Goal: Task Accomplishment & Management: Manage account settings

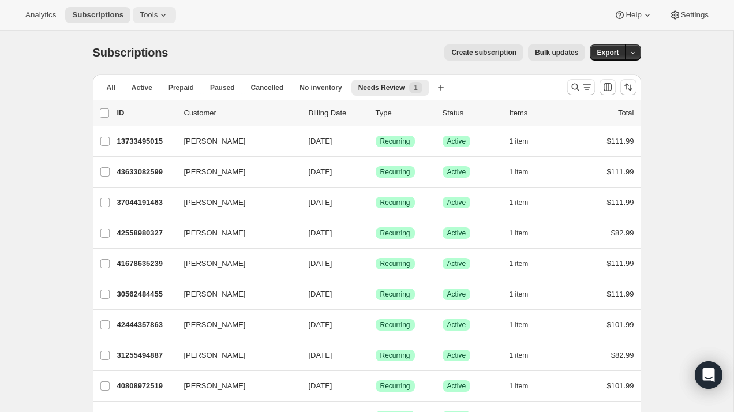
click at [158, 13] on span "Tools" at bounding box center [149, 14] width 18 height 9
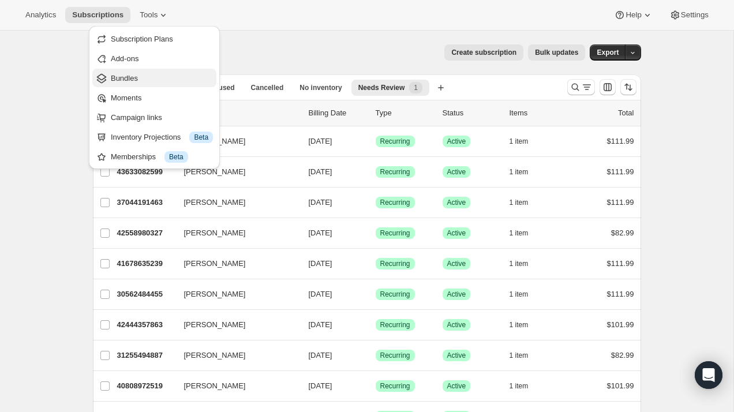
click at [137, 79] on span "Bundles" at bounding box center [124, 78] width 27 height 9
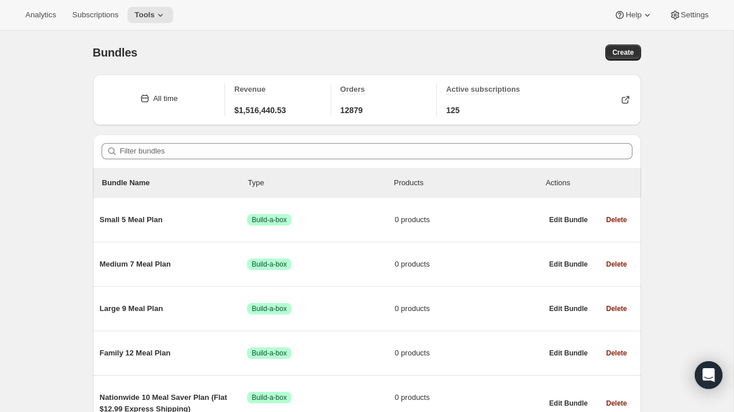
click at [162, 25] on div "Analytics Subscriptions Tools Help Settings" at bounding box center [367, 15] width 734 height 31
click at [163, 14] on icon at bounding box center [161, 15] width 12 height 12
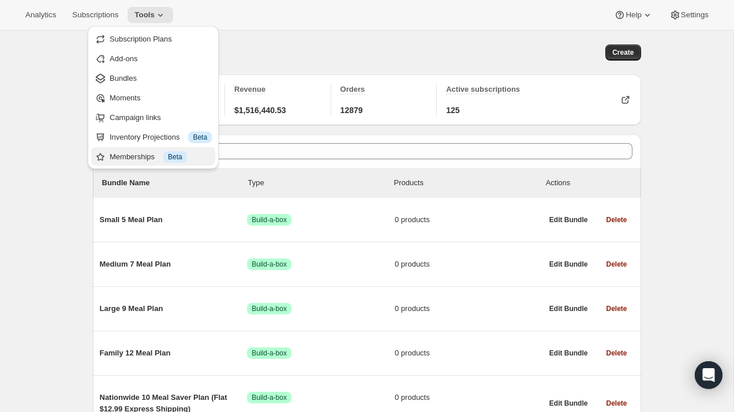
click at [143, 158] on div "Memberships Info Beta" at bounding box center [161, 157] width 102 height 12
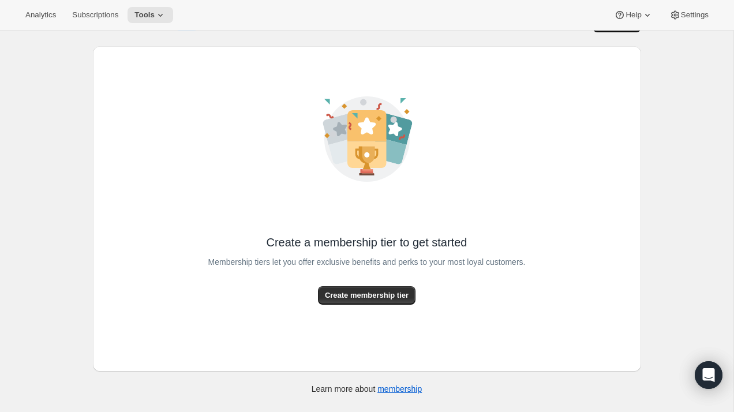
scroll to position [31, 0]
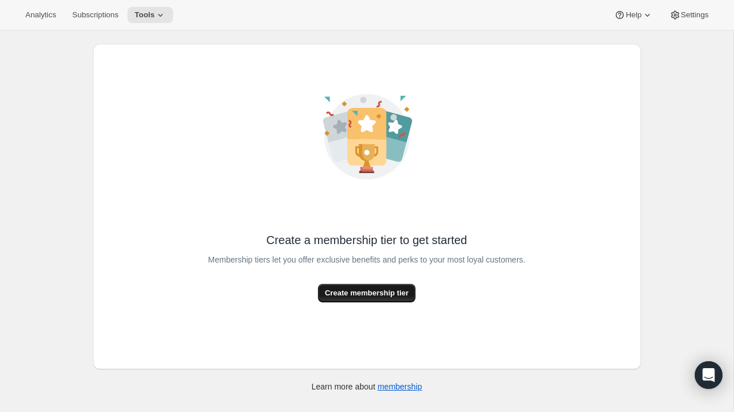
click at [365, 300] on button "Create membership tier" at bounding box center [367, 293] width 98 height 18
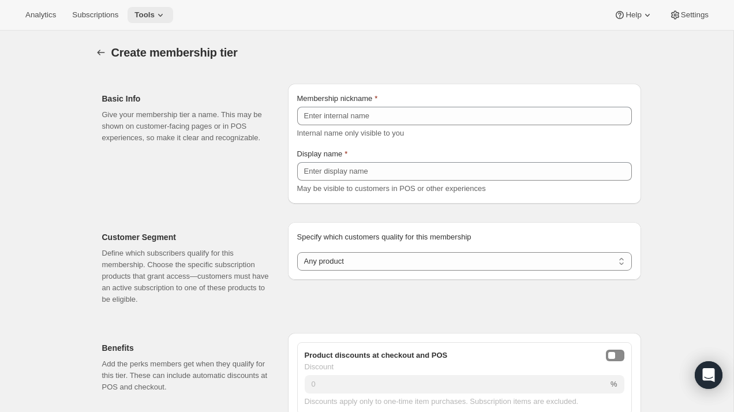
click at [152, 17] on span "Tools" at bounding box center [144, 14] width 20 height 9
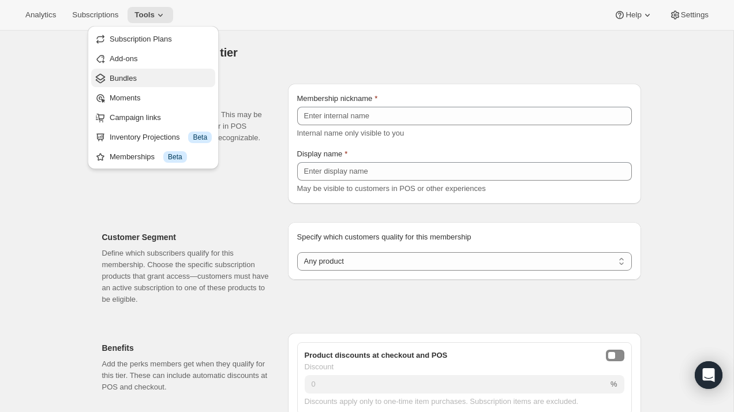
click at [144, 78] on span "Bundles" at bounding box center [161, 79] width 102 height 12
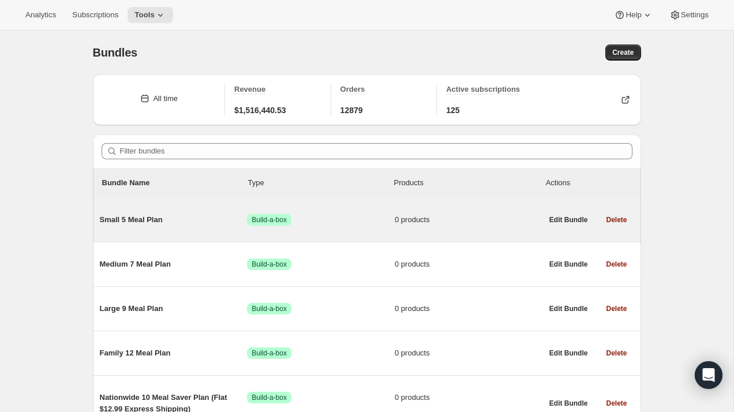
click at [140, 218] on span "Small 5 Meal Plan" at bounding box center [174, 220] width 148 height 12
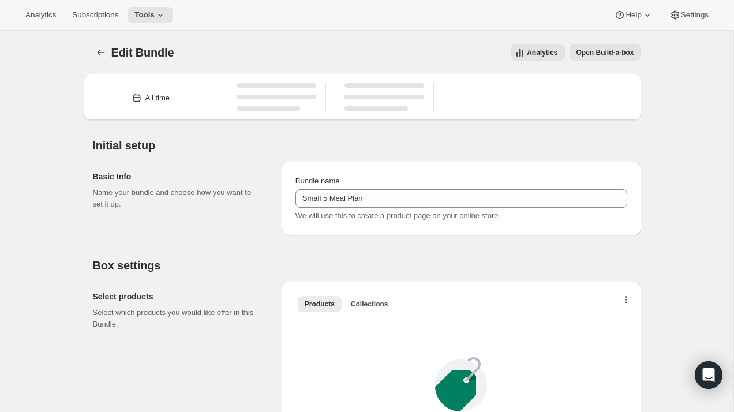
type input "Small 5 Meal Plan"
radio input "true"
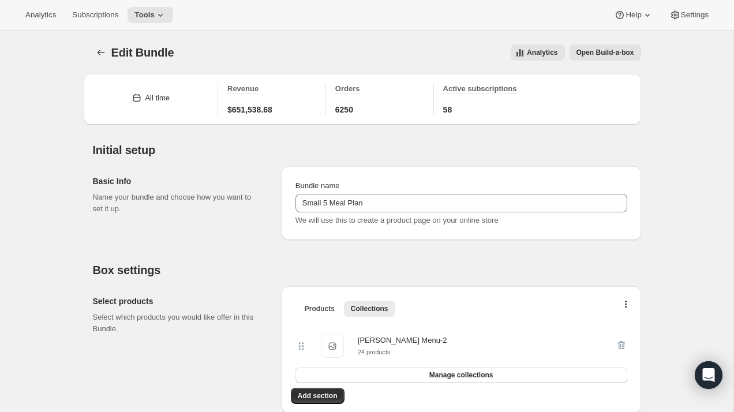
drag, startPoint x: 646, startPoint y: 223, endPoint x: 543, endPoint y: 238, distance: 104.5
click at [619, 344] on icon "button" at bounding box center [622, 345] width 12 height 12
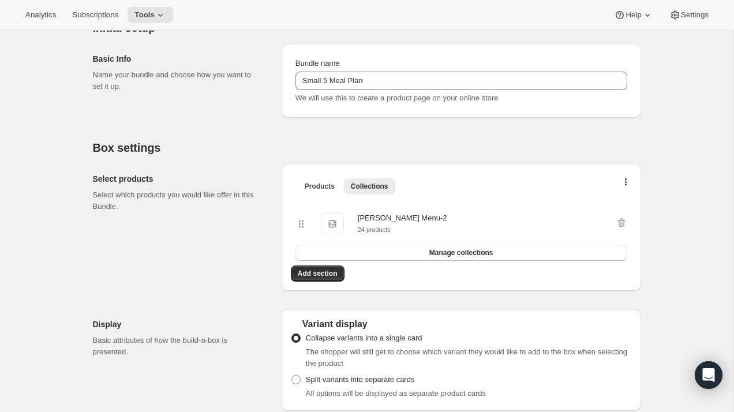
scroll to position [123, 0]
click at [447, 252] on span "Manage collections" at bounding box center [461, 252] width 64 height 9
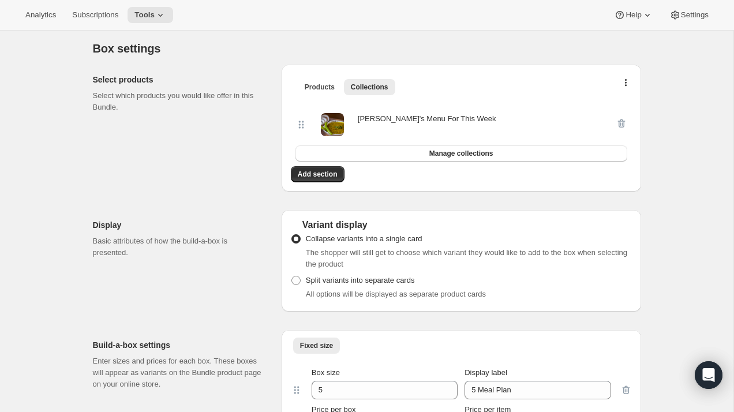
scroll to position [0, 0]
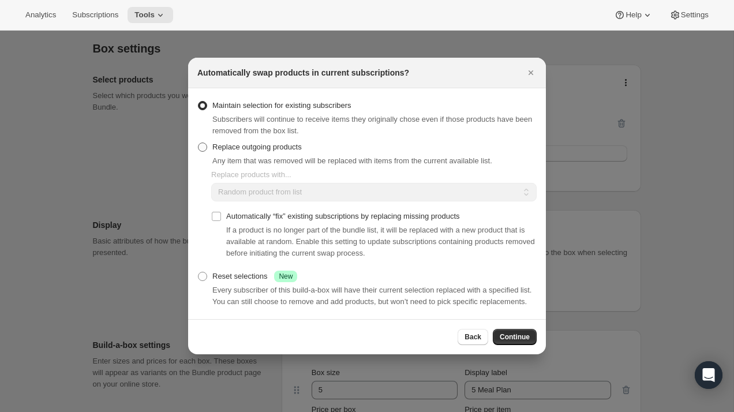
click at [201, 143] on span ":rd0:" at bounding box center [202, 147] width 9 height 9
click at [199, 143] on input "Replace outgoing products" at bounding box center [198, 143] width 1 height 1
radio input "true"
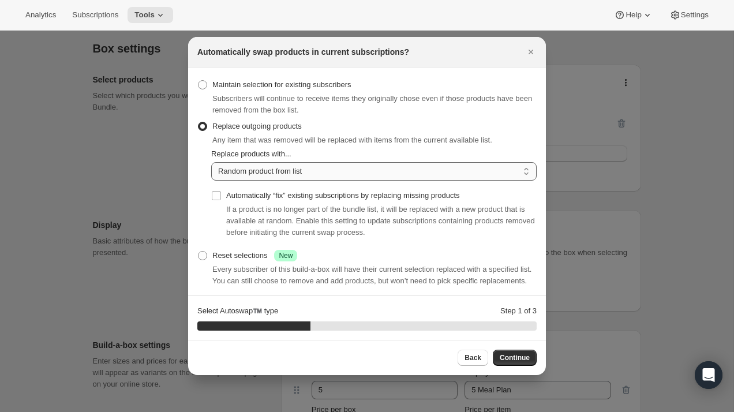
click at [236, 170] on select "Random product from list Based on position within collection Matching product t…" at bounding box center [373, 171] width 325 height 18
select select "selection"
click at [211, 162] on select "Random product from list Based on position within collection Matching product t…" at bounding box center [373, 171] width 325 height 18
click at [217, 196] on input "Automatically “fix” existing subscriptions by replacing missing products" at bounding box center [216, 195] width 9 height 9
checkbox input "true"
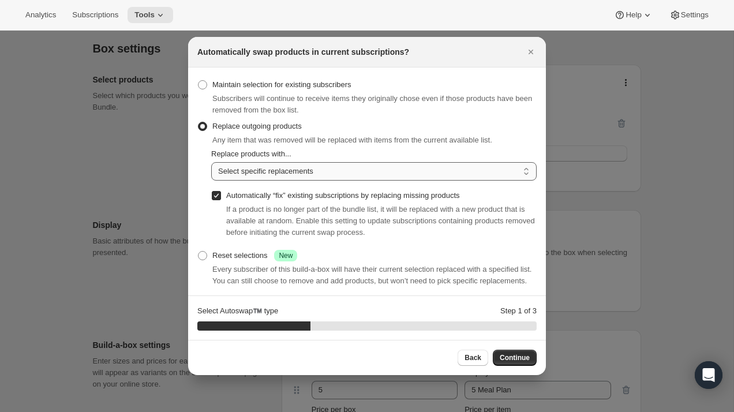
click at [401, 176] on select "Random product from list Based on position within collection Matching product t…" at bounding box center [373, 171] width 325 height 18
click at [211, 162] on select "Random product from list Based on position within collection Matching product t…" at bounding box center [373, 171] width 325 height 18
click at [502, 360] on span "Continue" at bounding box center [515, 357] width 30 height 9
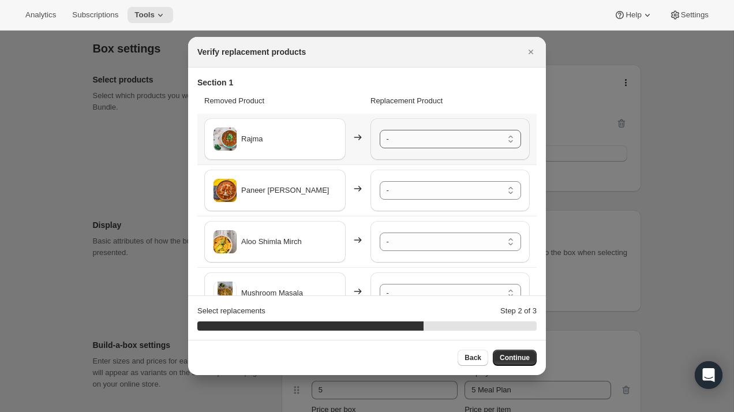
click at [416, 142] on select "- [PERSON_NAME] - Default Title Paneer Vegetable Korma - Default Title Nutrella…" at bounding box center [450, 139] width 141 height 18
click at [414, 197] on select "- [PERSON_NAME] - Default Title Paneer Vegetable Korma - Default Title Nutrella…" at bounding box center [450, 190] width 141 height 18
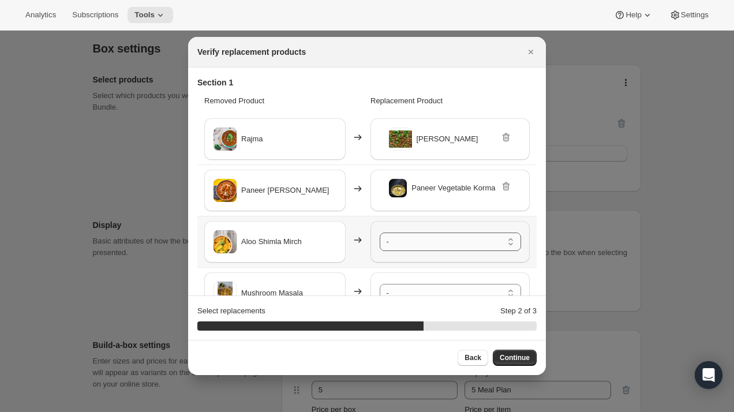
click at [414, 239] on select "- [PERSON_NAME] - Default Title Paneer Vegetable Korma - Default Title Nutrella…" at bounding box center [450, 242] width 141 height 18
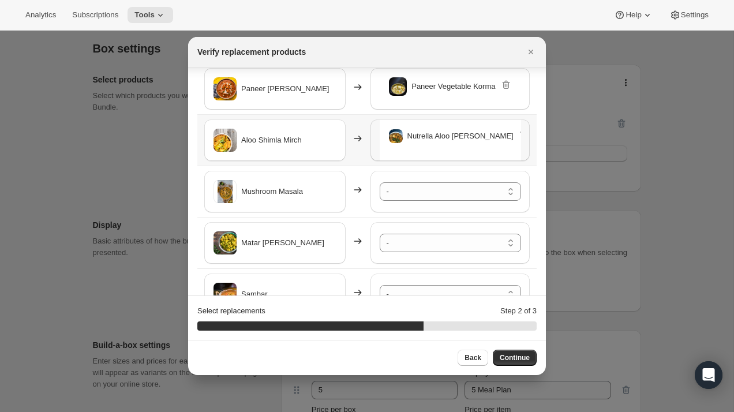
scroll to position [105, 0]
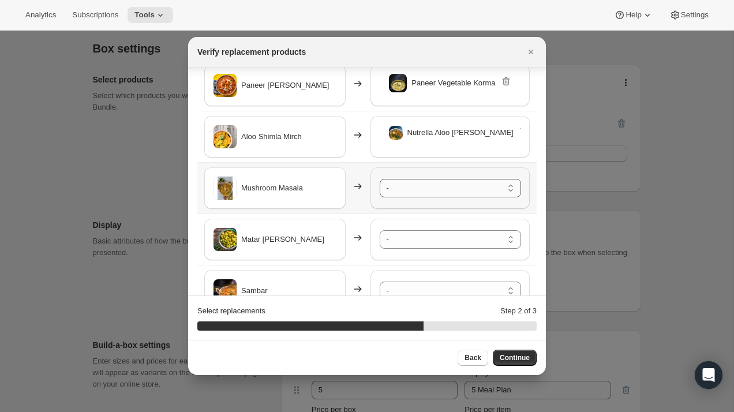
click at [405, 188] on select "- [PERSON_NAME] - Default Title Paneer Vegetable Korma - Default Title Nutrella…" at bounding box center [450, 188] width 141 height 18
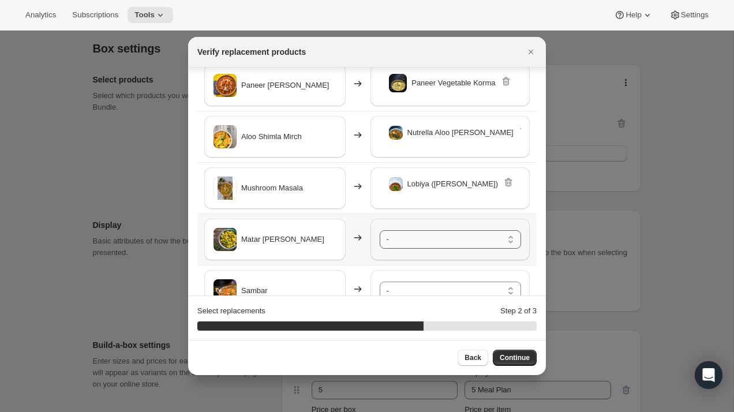
click at [424, 237] on select "- [PERSON_NAME] - Default Title Paneer Vegetable Korma - Default Title Nutrella…" at bounding box center [450, 239] width 141 height 18
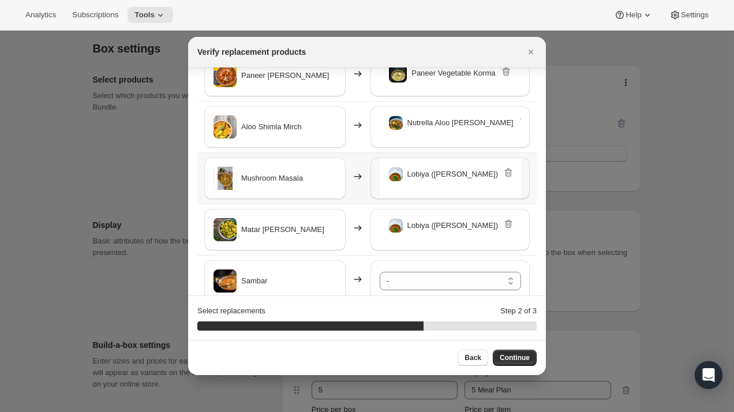
scroll to position [115, 0]
click at [510, 219] on icon ":rd0:" at bounding box center [509, 224] width 12 height 12
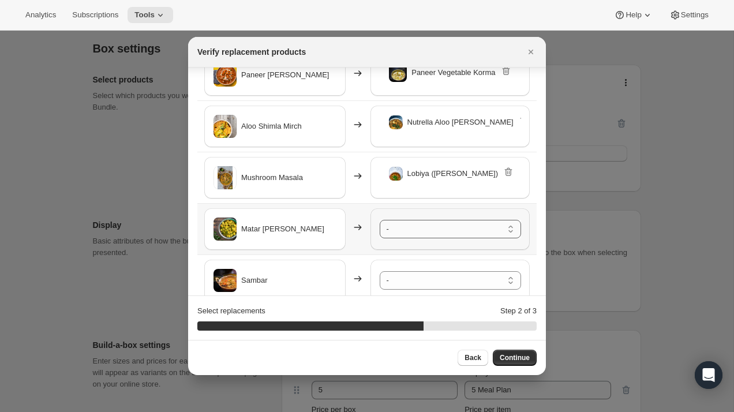
click at [475, 229] on select "- [PERSON_NAME] - Default Title Paneer Vegetable Korma - Default Title Nutrella…" at bounding box center [450, 229] width 141 height 18
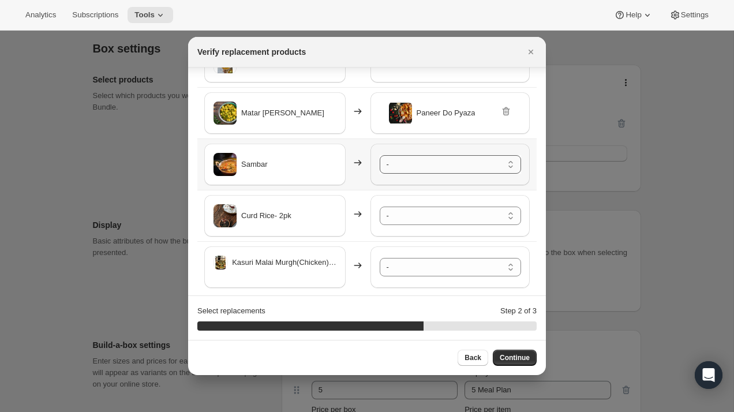
scroll to position [235, 0]
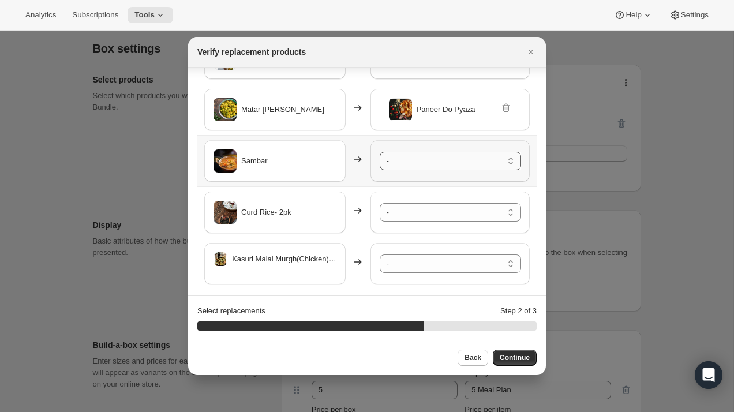
click at [451, 160] on select "- [PERSON_NAME] - Default Title Paneer Vegetable Korma - Default Title Nutrella…" at bounding box center [450, 161] width 141 height 18
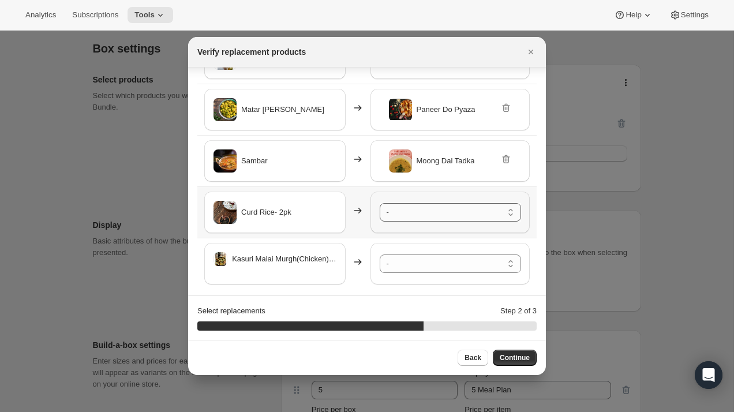
click at [435, 212] on select "- [PERSON_NAME] - Default Title Paneer Vegetable Korma - Default Title Nutrella…" at bounding box center [450, 212] width 141 height 18
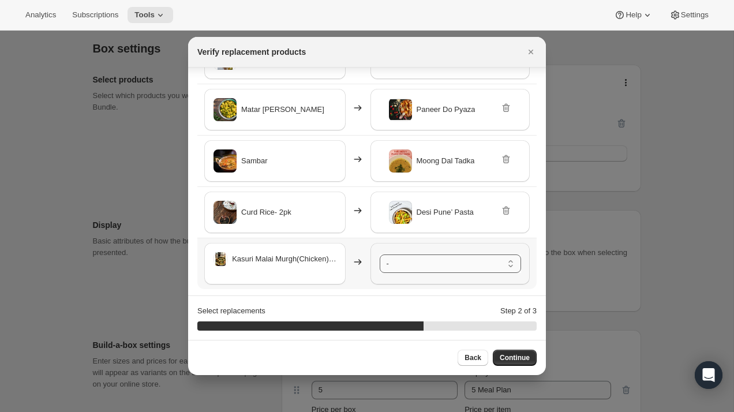
click at [433, 264] on select "- [PERSON_NAME] - Default Title Paneer Vegetable Korma - Default Title Nutrella…" at bounding box center [450, 264] width 141 height 18
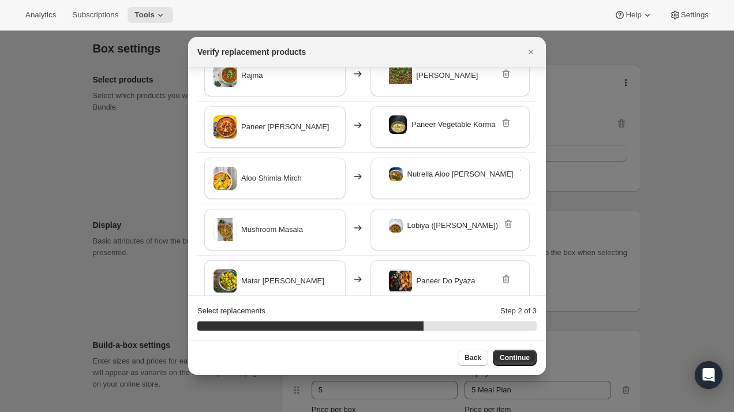
scroll to position [72, 0]
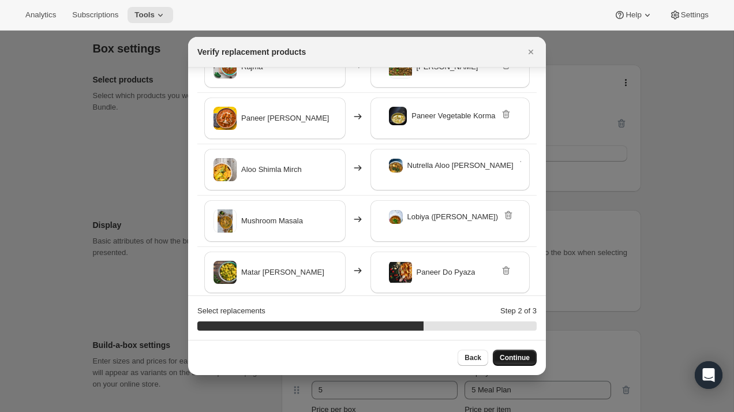
click at [529, 361] on span "Continue" at bounding box center [515, 357] width 30 height 9
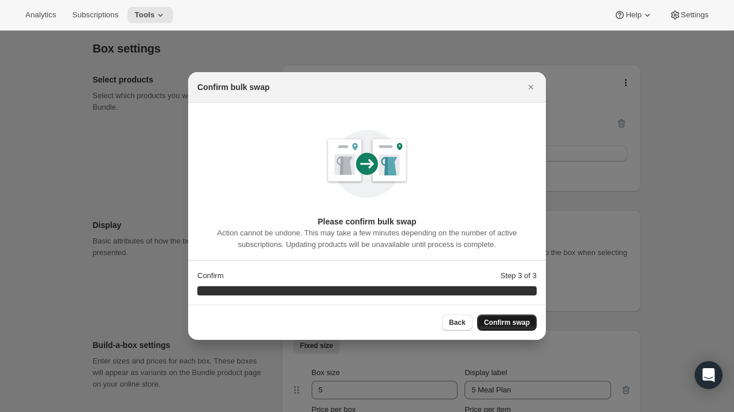
scroll to position [0, 0]
click at [514, 326] on span "Confirm swap" at bounding box center [507, 322] width 46 height 9
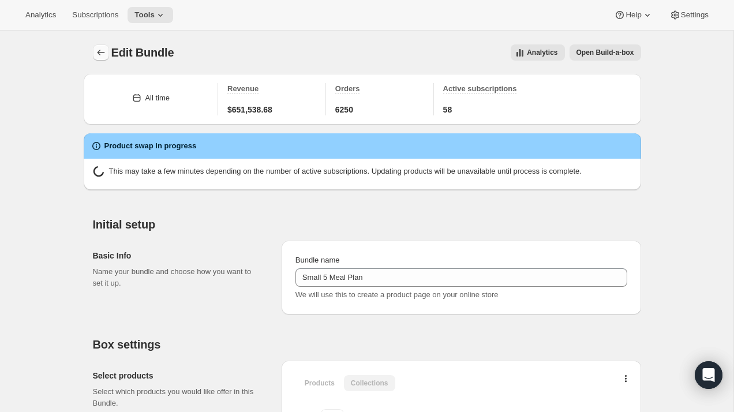
click at [97, 53] on icon "Bundles" at bounding box center [101, 53] width 8 height 6
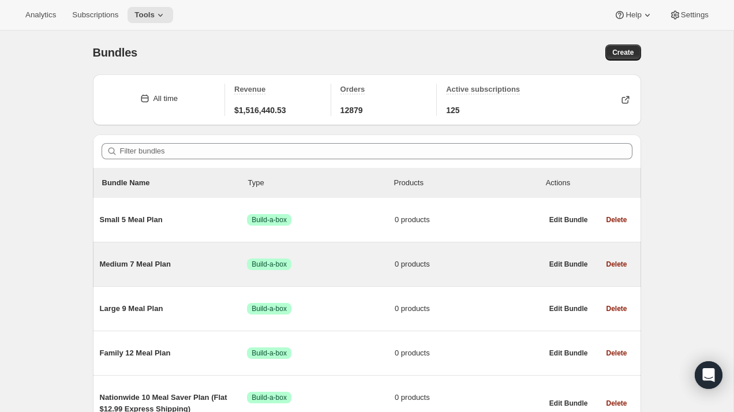
click at [141, 261] on span "Medium 7 Meal Plan" at bounding box center [174, 265] width 148 height 12
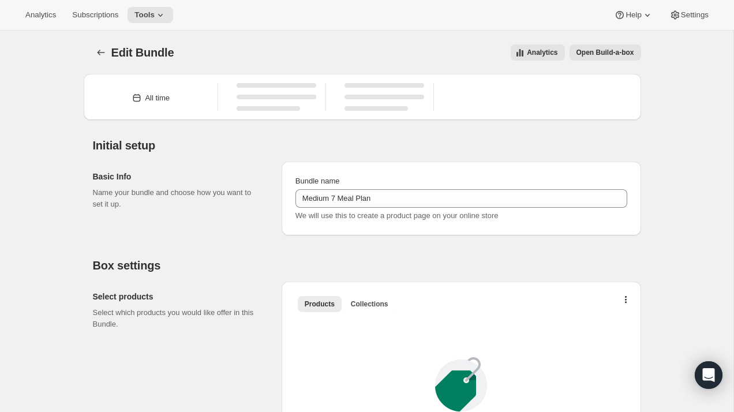
type input "Medium 7 Meal Plan"
radio input "true"
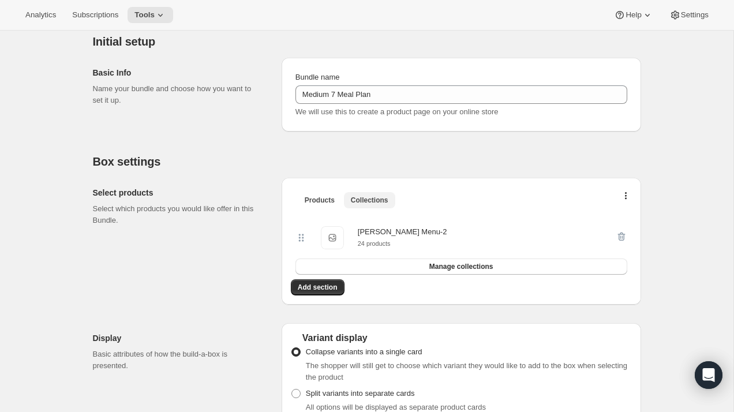
scroll to position [117, 0]
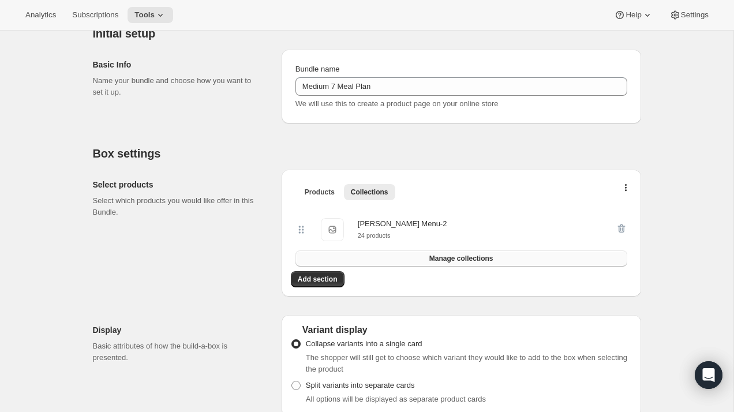
click at [463, 260] on span "Manage collections" at bounding box center [461, 258] width 64 height 9
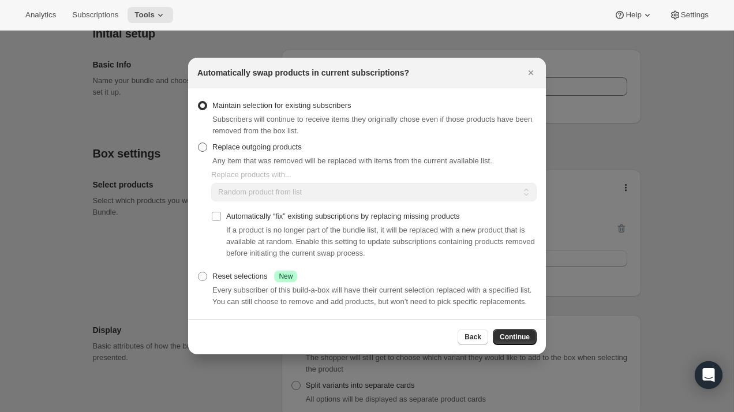
click at [278, 143] on span "Replace outgoing products" at bounding box center [256, 147] width 89 height 9
click at [199, 143] on input "Replace outgoing products" at bounding box center [198, 143] width 1 height 1
radio input "true"
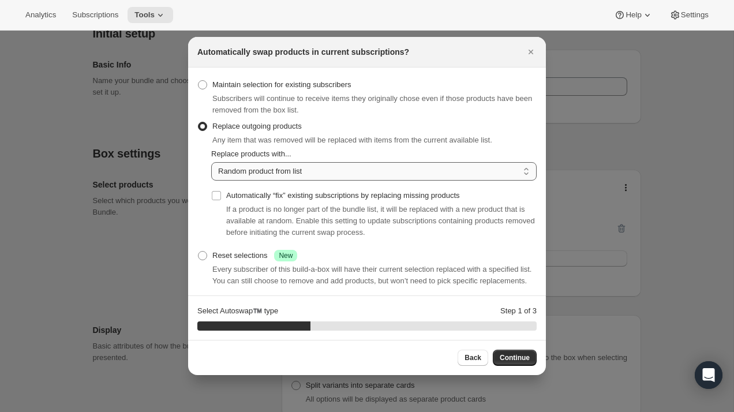
click at [279, 168] on select "Random product from list Based on position within collection Matching product t…" at bounding box center [373, 171] width 325 height 18
select select "selection"
click at [211, 162] on select "Random product from list Based on position within collection Matching product t…" at bounding box center [373, 171] width 325 height 18
click at [506, 358] on span "Continue" at bounding box center [515, 357] width 30 height 9
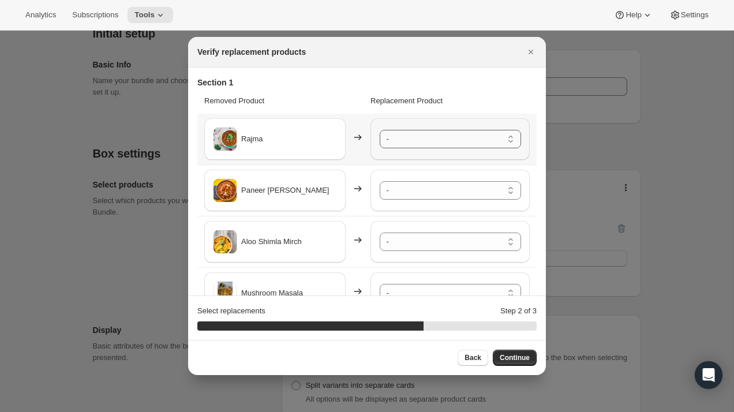
click at [415, 139] on select "- [PERSON_NAME] - Default Title Paneer Vegetable Korma - Default Title Nutrella…" at bounding box center [450, 139] width 141 height 18
click at [413, 192] on select "- [PERSON_NAME] - Default Title Paneer Vegetable Korma - Default Title Nutrella…" at bounding box center [450, 190] width 141 height 18
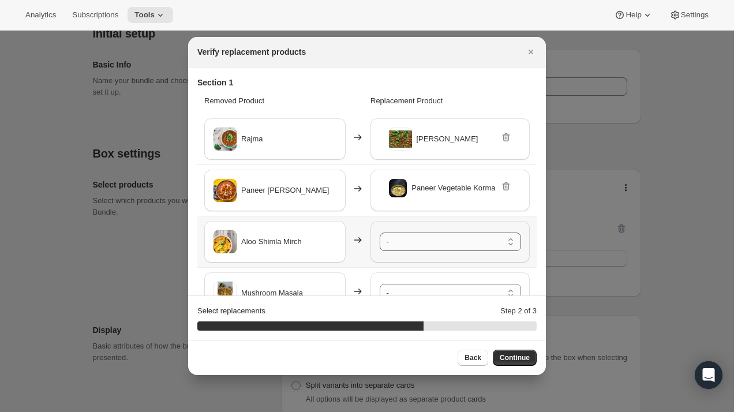
click at [420, 241] on select "- [PERSON_NAME] - Default Title Paneer Vegetable Korma - Default Title Nutrella…" at bounding box center [450, 242] width 141 height 18
click at [431, 240] on span "Lobiya ([PERSON_NAME])" at bounding box center [452, 238] width 91 height 12
click at [499, 237] on div "Lobiya ([PERSON_NAME])" at bounding box center [450, 237] width 123 height 15
click at [507, 237] on icon ":rj2:" at bounding box center [509, 236] width 12 height 12
click at [480, 244] on select "- [PERSON_NAME] - Default Title Paneer Vegetable Korma - Default Title Nutrella…" at bounding box center [450, 242] width 141 height 18
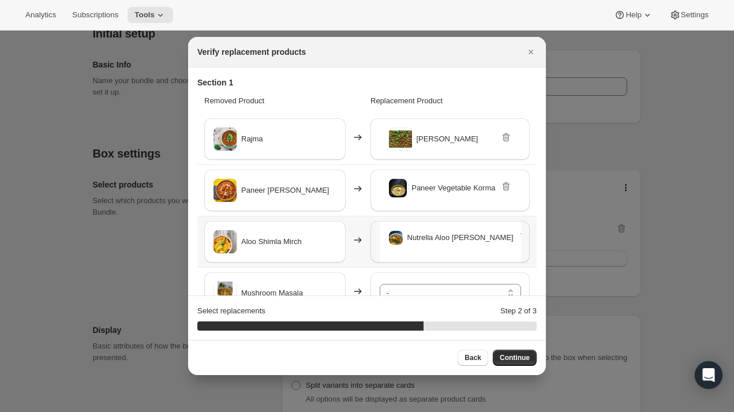
click at [342, 255] on div "Aloo Shimla Mirch" at bounding box center [274, 242] width 141 height 42
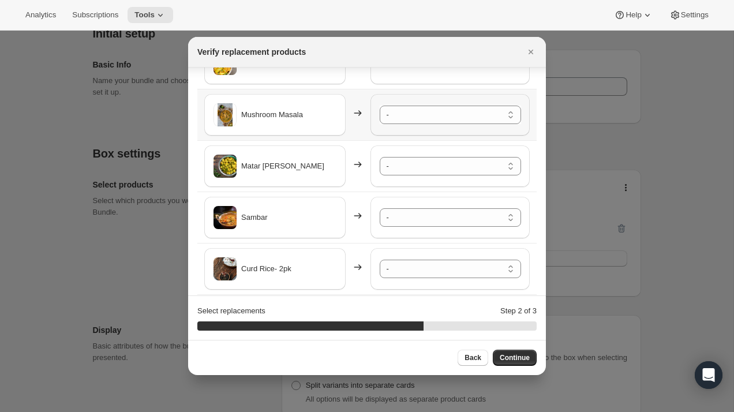
scroll to position [180, 0]
click at [446, 114] on select "- [PERSON_NAME] - Default Title Paneer Vegetable Korma - Default Title Nutrella…" at bounding box center [450, 113] width 141 height 18
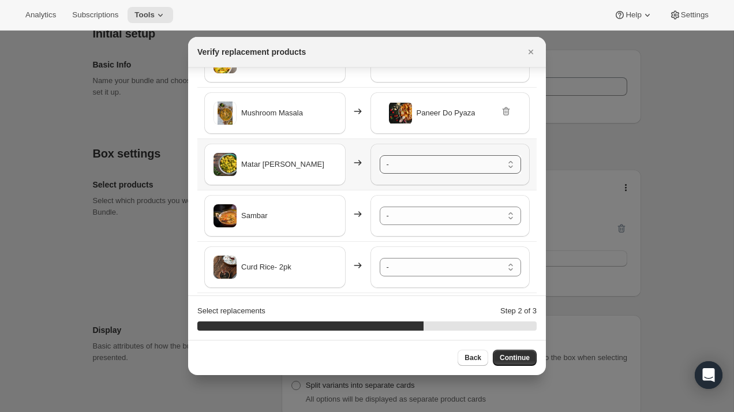
click at [440, 166] on select "- [PERSON_NAME] - Default Title Paneer Vegetable Korma - Default Title Nutrella…" at bounding box center [450, 164] width 141 height 18
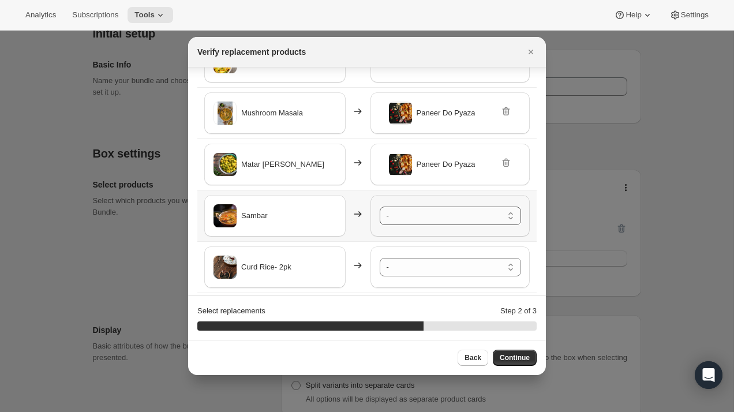
click at [443, 220] on select "- [PERSON_NAME] - Default Title Paneer Vegetable Korma - Default Title Nutrella…" at bounding box center [450, 216] width 141 height 18
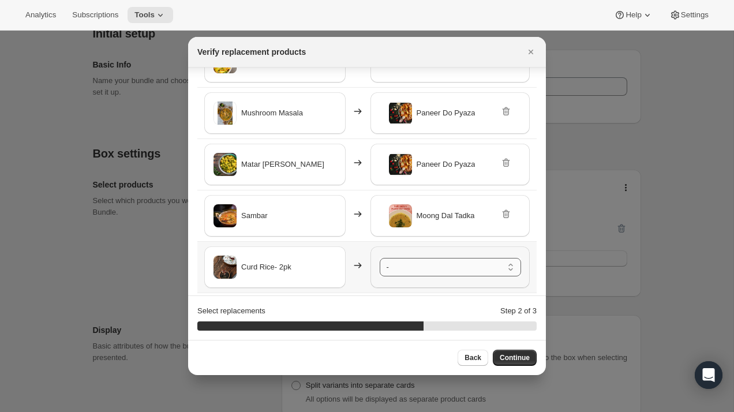
click at [454, 267] on select "- [PERSON_NAME] - Default Title Paneer Vegetable Korma - Default Title Nutrella…" at bounding box center [450, 267] width 141 height 18
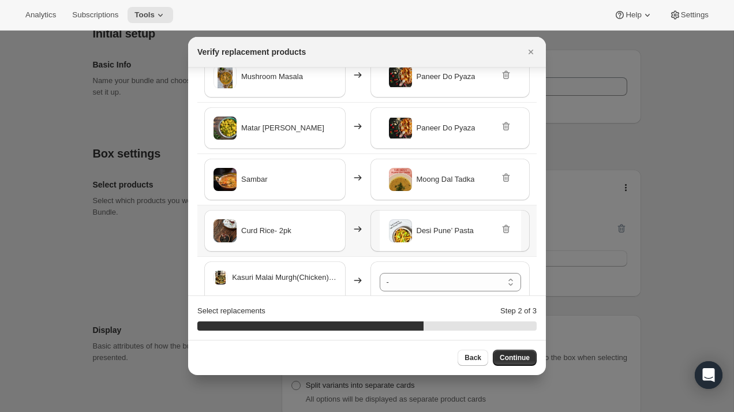
scroll to position [238, 0]
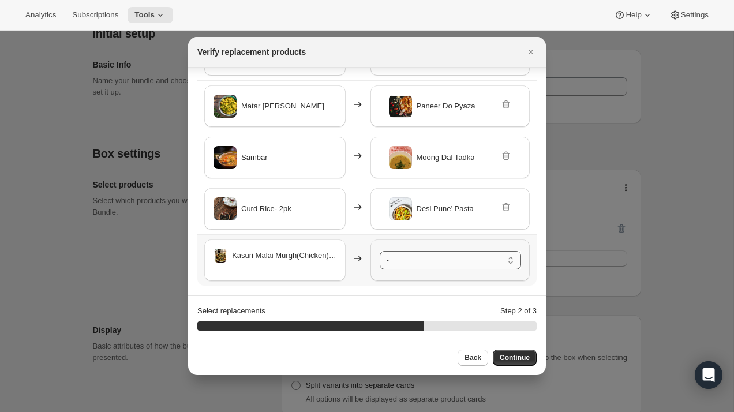
click at [407, 262] on select "- [PERSON_NAME] - Default Title Paneer Vegetable Korma - Default Title Nutrella…" at bounding box center [450, 260] width 141 height 18
click at [380, 251] on select "- [PERSON_NAME] - Default Title Paneer Vegetable Korma - Default Title Nutrella…" at bounding box center [450, 260] width 141 height 18
click at [445, 259] on select "- [PERSON_NAME] - Default Title Paneer Vegetable Korma - Default Title Nutrella…" at bounding box center [450, 260] width 141 height 18
click at [519, 356] on span "Continue" at bounding box center [515, 357] width 30 height 9
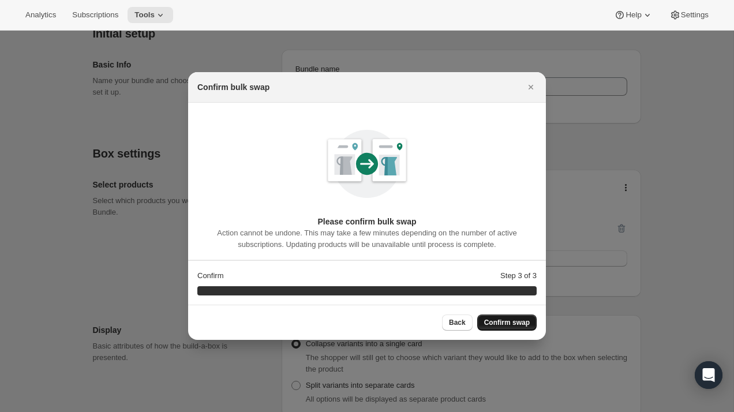
scroll to position [0, 0]
click at [510, 324] on span "Confirm swap" at bounding box center [507, 322] width 46 height 9
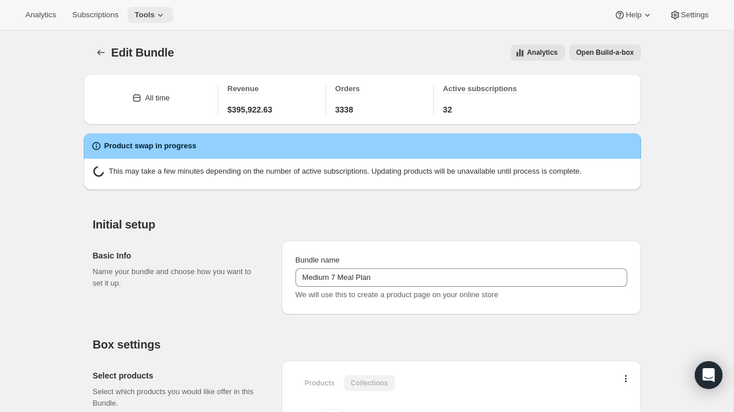
click at [166, 18] on icon at bounding box center [161, 15] width 12 height 12
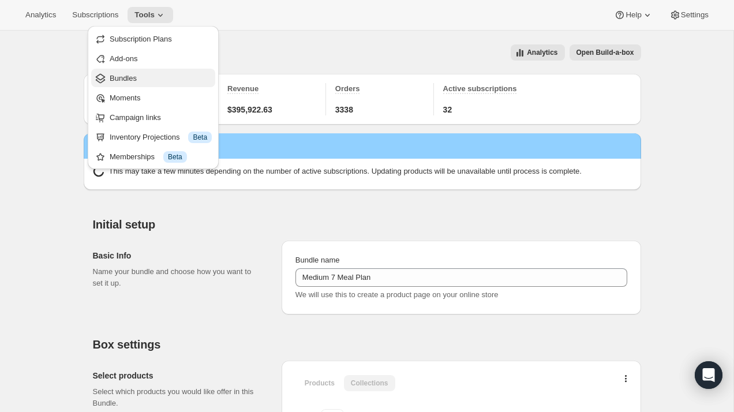
click at [157, 71] on button "Bundles" at bounding box center [153, 78] width 124 height 18
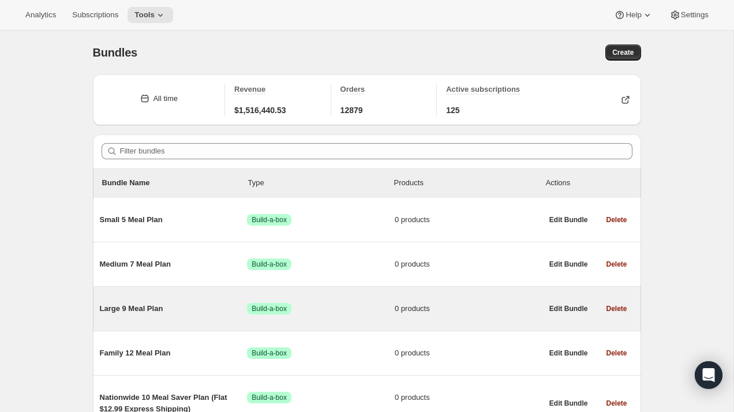
click at [146, 310] on span "Large 9 Meal Plan" at bounding box center [174, 309] width 148 height 12
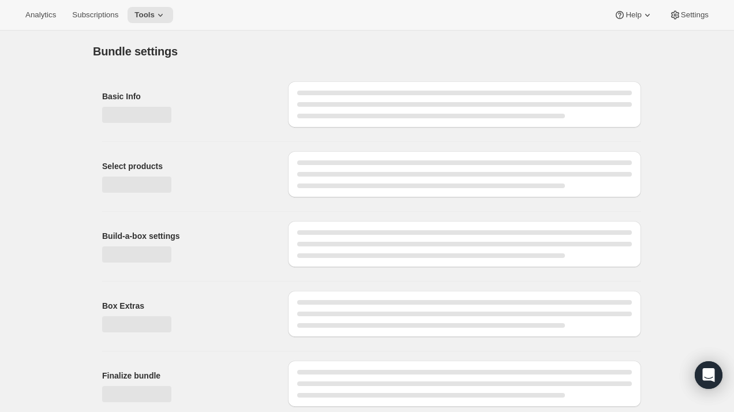
type input "Large 9 Meal Plan"
radio input "true"
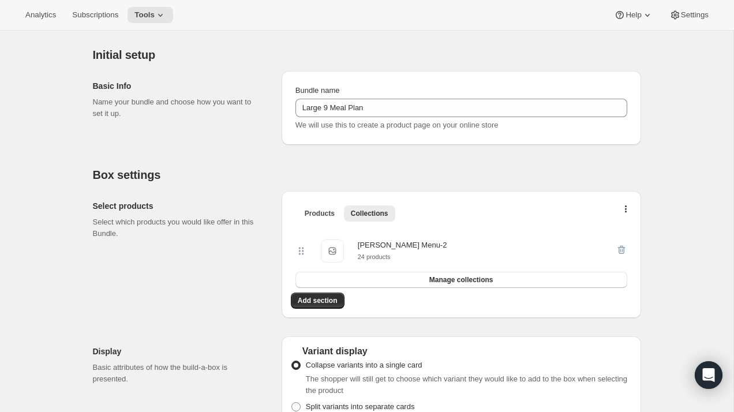
scroll to position [108, 0]
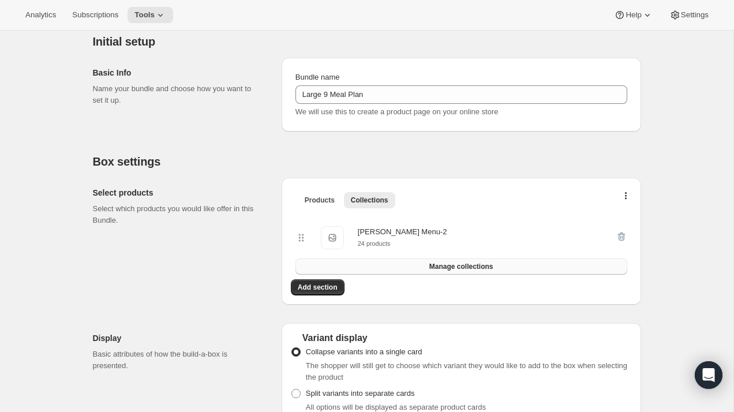
click at [447, 270] on span "Manage collections" at bounding box center [461, 266] width 64 height 9
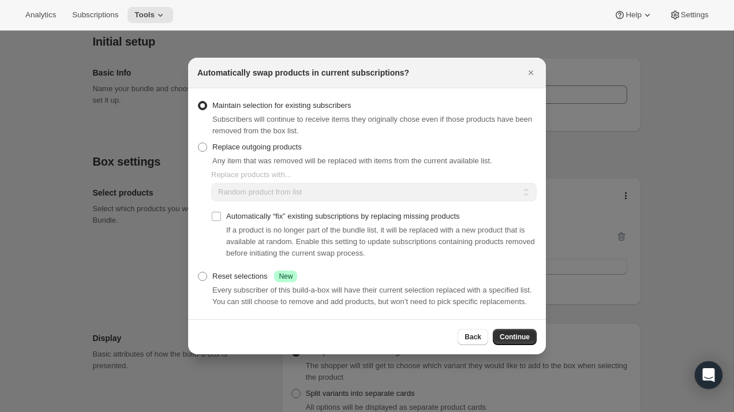
click at [346, 139] on div "Replace outgoing products Any item that was removed will be replaced with items…" at bounding box center [344, 153] width 295 height 28
click at [342, 148] on div "Replace outgoing products Any item that was removed will be replaced with items…" at bounding box center [344, 153] width 295 height 28
click at [337, 156] on span "Any item that was removed will be replaced with items from the current availabl…" at bounding box center [352, 160] width 280 height 9
click at [226, 143] on span "Replace outgoing products" at bounding box center [256, 147] width 89 height 9
click at [199, 143] on input "Replace outgoing products" at bounding box center [198, 143] width 1 height 1
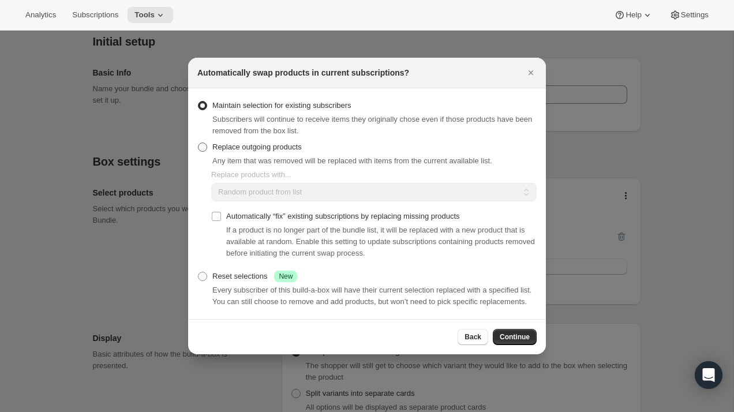
radio input "true"
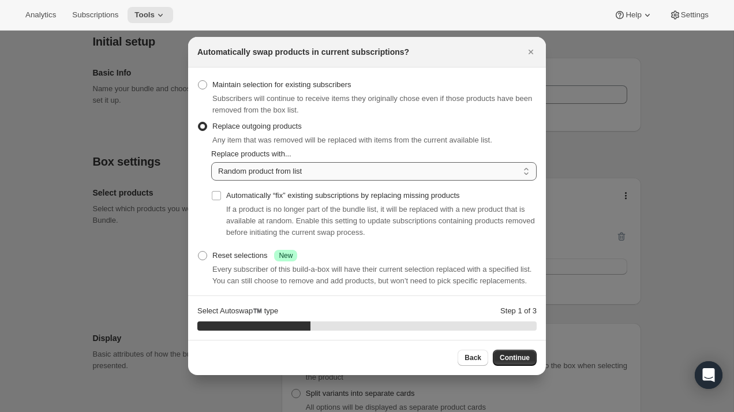
click at [286, 169] on select "Random product from list Based on position within collection Matching product t…" at bounding box center [373, 171] width 325 height 18
select select "selection"
click at [211, 162] on select "Random product from list Based on position within collection Matching product t…" at bounding box center [373, 171] width 325 height 18
click at [220, 193] on input "Automatically “fix” existing subscriptions by replacing missing products" at bounding box center [216, 195] width 9 height 9
checkbox input "true"
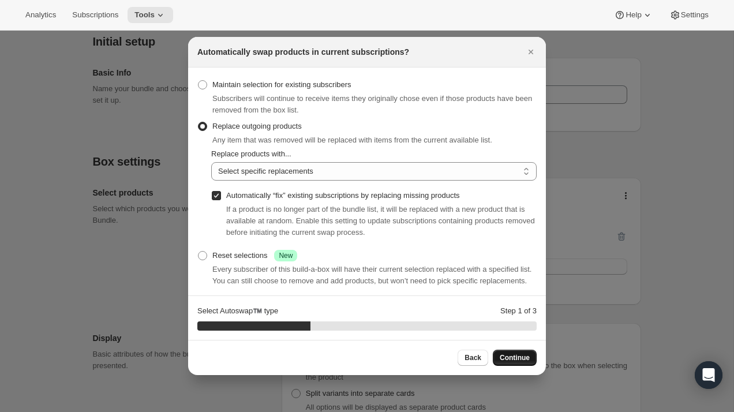
click at [519, 362] on button "Continue" at bounding box center [515, 358] width 44 height 16
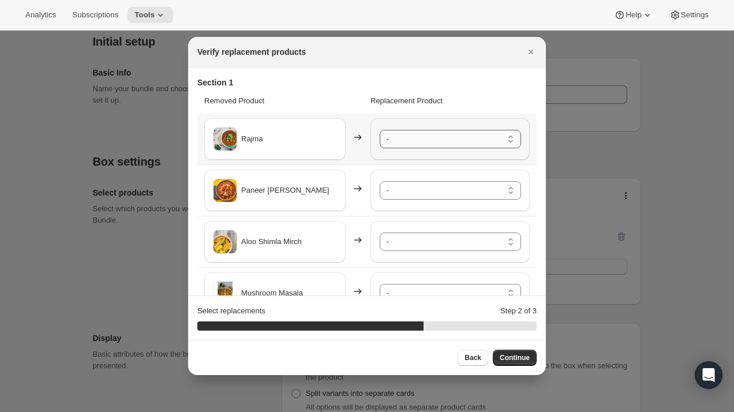
click at [436, 144] on select "- [PERSON_NAME] - Default Title Paneer Vegetable Korma - Default Title Nutrella…" at bounding box center [450, 139] width 141 height 18
click at [440, 192] on select "- [PERSON_NAME] - Default Title Paneer Vegetable Korma - Default Title Nutrella…" at bounding box center [450, 190] width 141 height 18
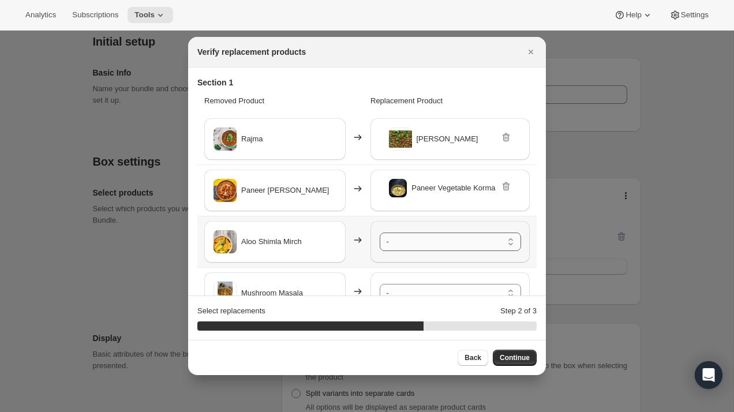
click at [433, 241] on select "- [PERSON_NAME] - Default Title Paneer Vegetable Korma - Default Title Nutrella…" at bounding box center [450, 242] width 141 height 18
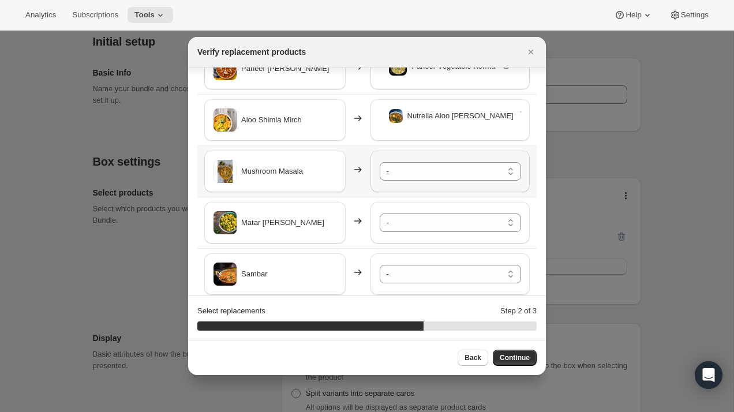
scroll to position [125, 0]
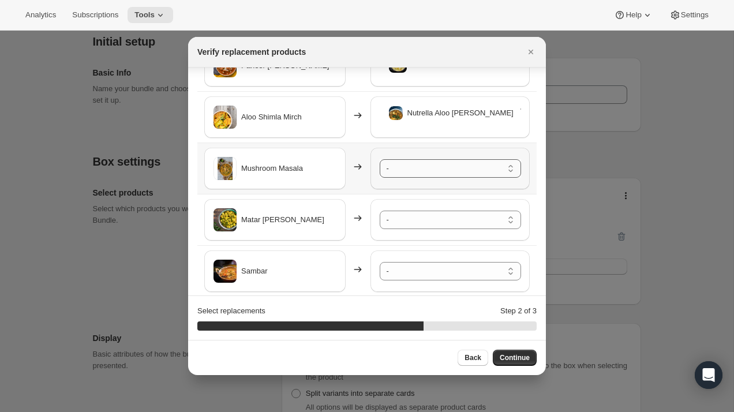
click at [432, 168] on select "- [PERSON_NAME] - Default Title Paneer Vegetable Korma - Default Title Nutrella…" at bounding box center [450, 168] width 141 height 18
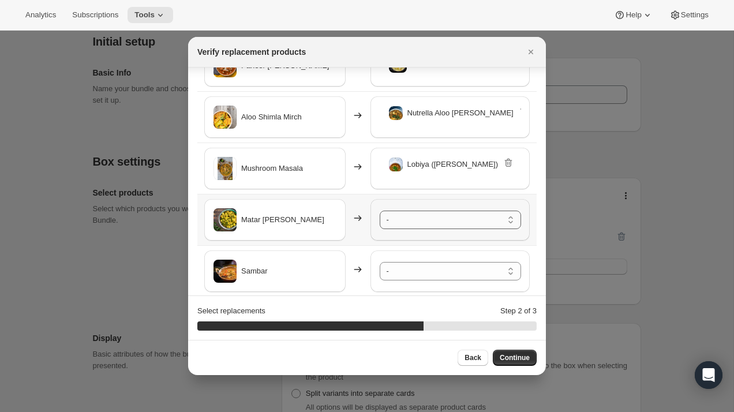
click at [433, 221] on select "- [PERSON_NAME] - Default Title Paneer Vegetable Korma - Default Title Nutrella…" at bounding box center [450, 220] width 141 height 18
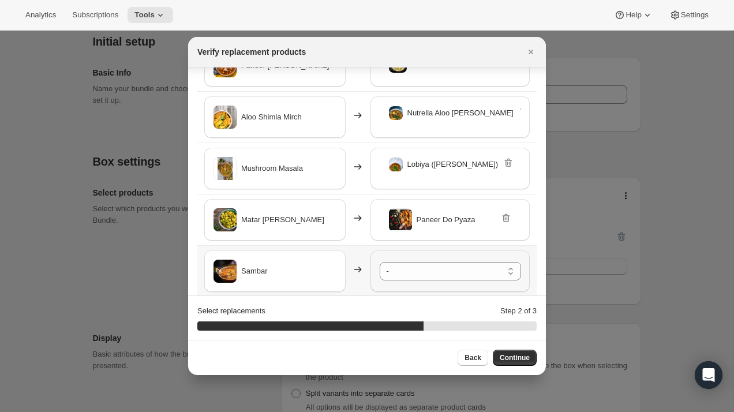
click at [426, 276] on select "- [PERSON_NAME] - Default Title Paneer Vegetable Korma - Default Title Nutrella…" at bounding box center [450, 271] width 141 height 18
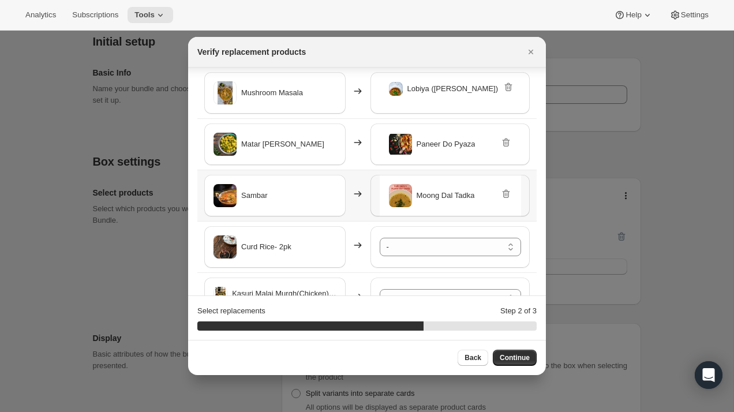
scroll to position [211, 0]
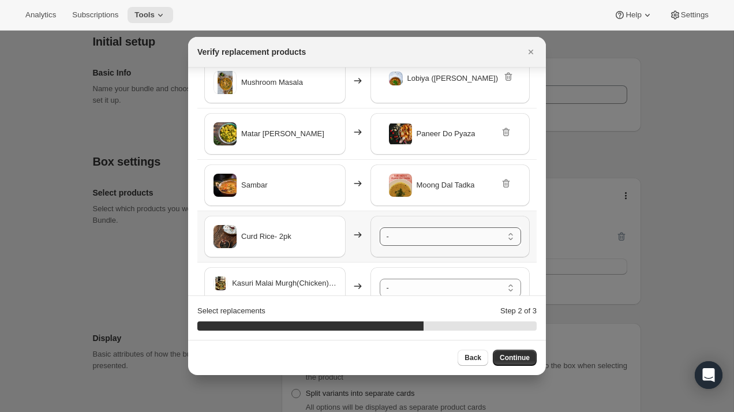
click at [406, 241] on select "- [PERSON_NAME] - Default Title Paneer Vegetable Korma - Default Title Nutrella…" at bounding box center [450, 236] width 141 height 18
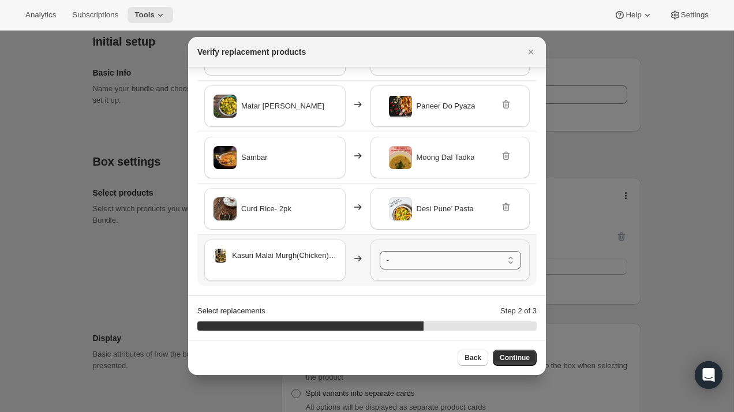
click at [409, 265] on select "- [PERSON_NAME] - Default Title Paneer Vegetable Korma - Default Title Nutrella…" at bounding box center [450, 260] width 141 height 18
click at [365, 288] on section "Section 1 Removed Product Replacement Product Rajma Chana Masala Paneer Tikka M…" at bounding box center [367, 62] width 358 height 466
click at [515, 358] on span "Continue" at bounding box center [515, 357] width 30 height 9
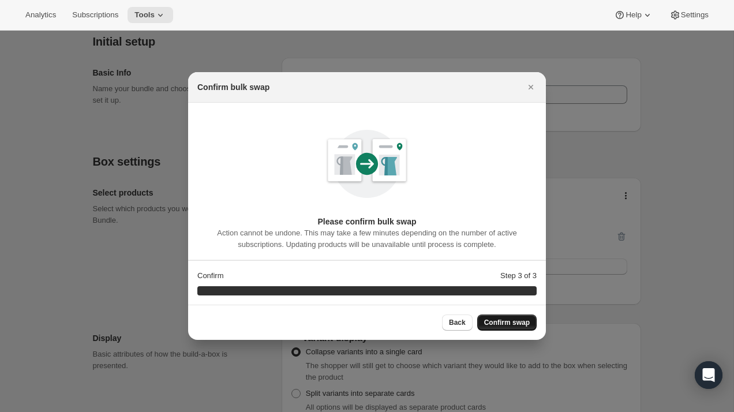
click at [515, 325] on span "Confirm swap" at bounding box center [507, 322] width 46 height 9
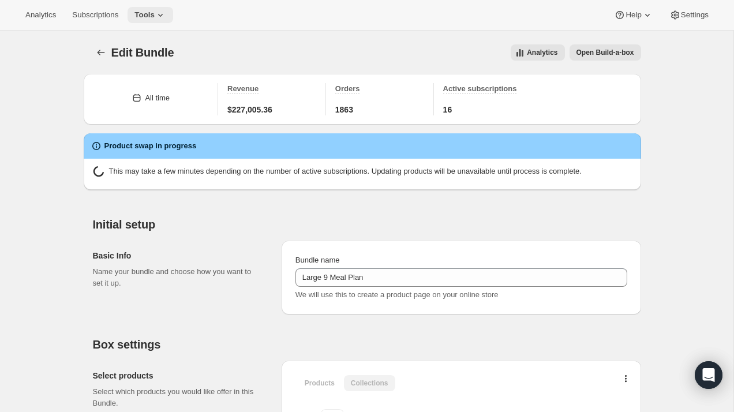
click at [163, 18] on icon at bounding box center [161, 15] width 12 height 12
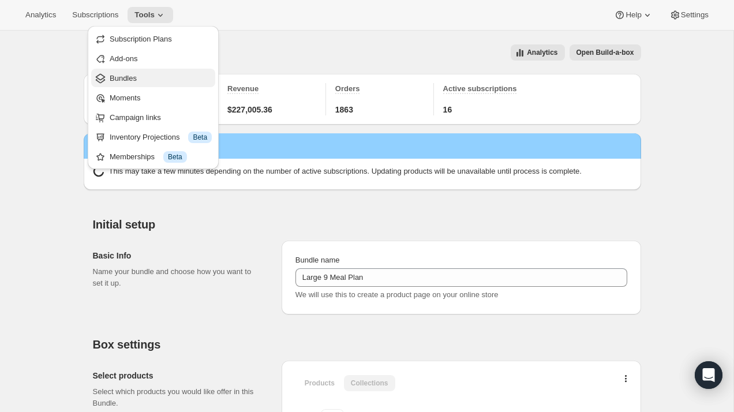
click at [167, 76] on span "Bundles" at bounding box center [161, 79] width 102 height 12
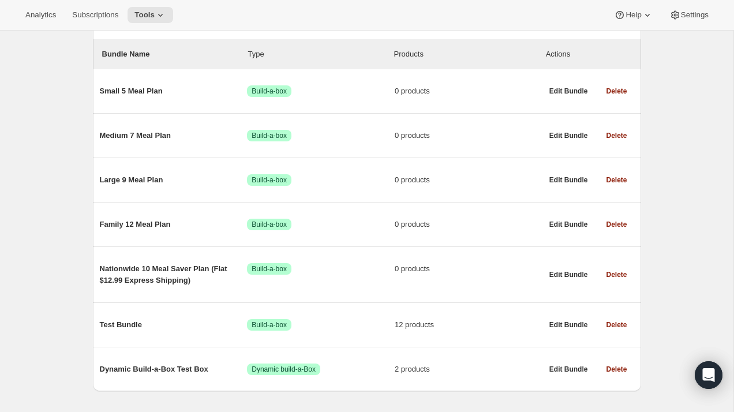
scroll to position [136, 0]
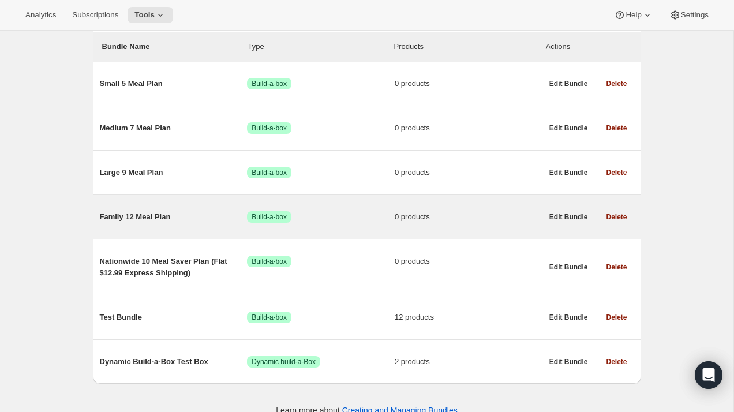
click at [155, 215] on span "Family 12 Meal Plan" at bounding box center [174, 217] width 148 height 12
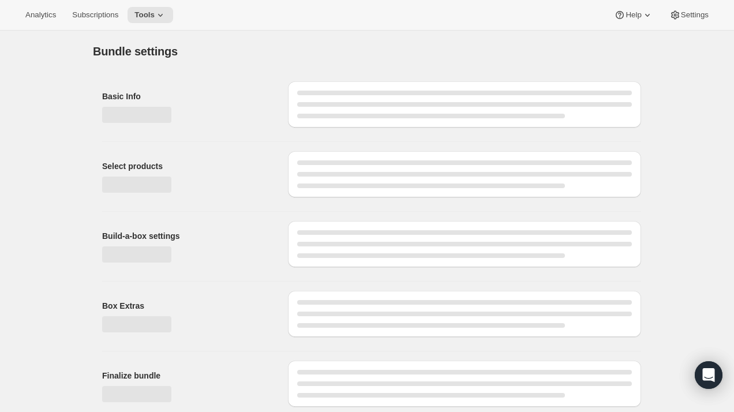
type input "Family 12 Meal Plan"
radio input "true"
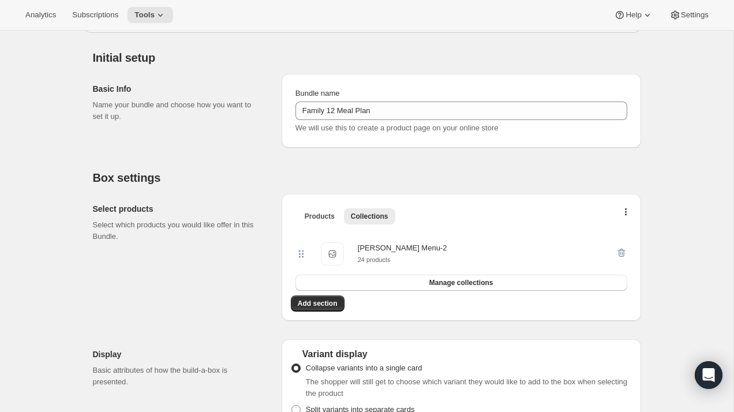
scroll to position [94, 0]
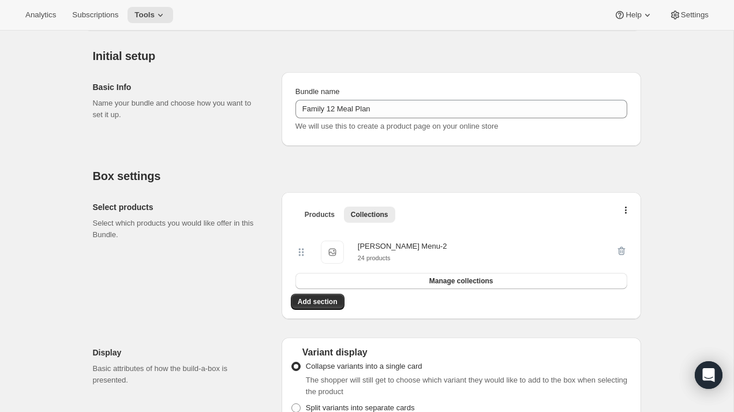
click at [432, 286] on button "Manage collections" at bounding box center [461, 281] width 332 height 16
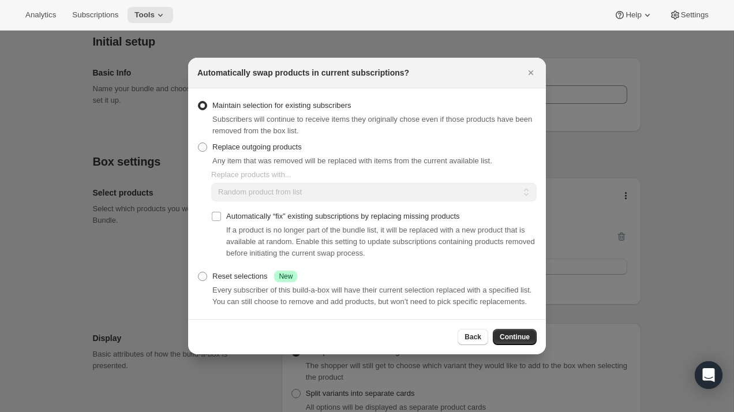
scroll to position [97, 0]
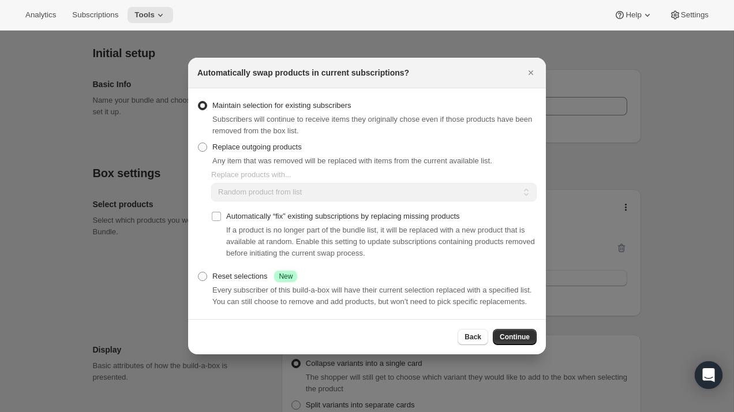
click at [347, 144] on div "Replace outgoing products Any item that was removed will be replaced with items…" at bounding box center [344, 153] width 295 height 28
click at [259, 155] on div "Any item that was removed will be replaced with items from the current availabl…" at bounding box center [352, 161] width 280 height 12
click at [204, 144] on span ":rv4:" at bounding box center [202, 147] width 9 height 9
click at [199, 143] on input "Replace outgoing products" at bounding box center [198, 143] width 1 height 1
radio input "true"
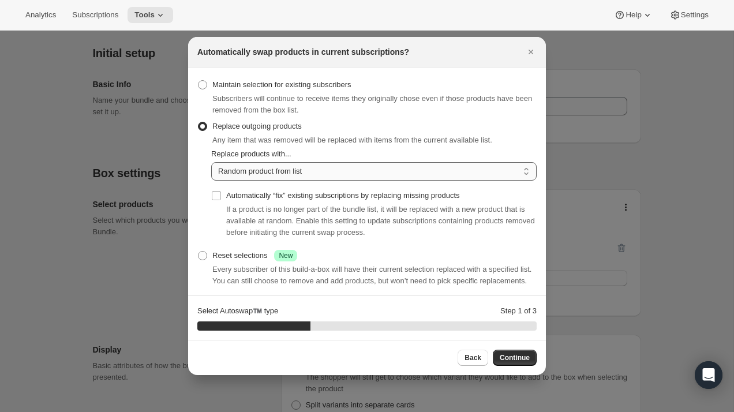
click at [275, 173] on select "Random product from list Based on position within collection Matching product t…" at bounding box center [373, 171] width 325 height 18
select select "selection"
click at [211, 162] on select "Random product from list Based on position within collection Matching product t…" at bounding box center [373, 171] width 325 height 18
click at [214, 197] on input "Automatically “fix” existing subscriptions by replacing missing products" at bounding box center [216, 195] width 9 height 9
checkbox input "true"
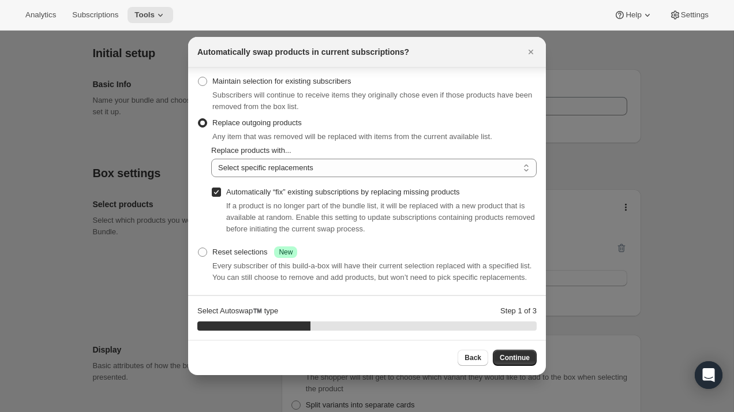
scroll to position [3, 0]
click at [515, 362] on button "Continue" at bounding box center [515, 358] width 44 height 16
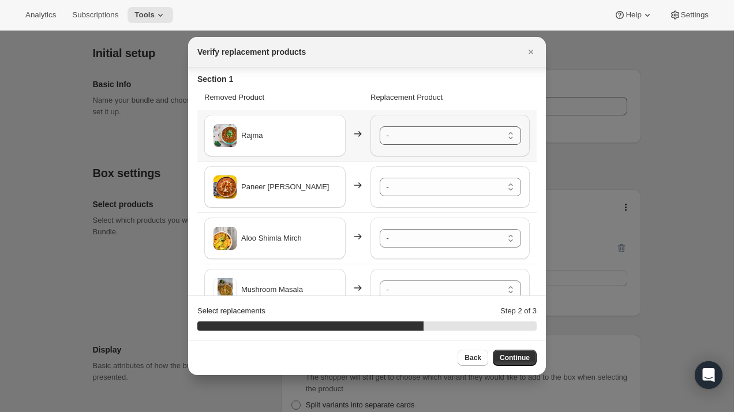
click at [418, 142] on select "- [PERSON_NAME] - Default Title Paneer Vegetable Korma - Default Title Nutrella…" at bounding box center [450, 135] width 141 height 18
click at [421, 190] on select "- [PERSON_NAME] - Default Title Paneer Vegetable Korma - Default Title Nutrella…" at bounding box center [450, 187] width 141 height 18
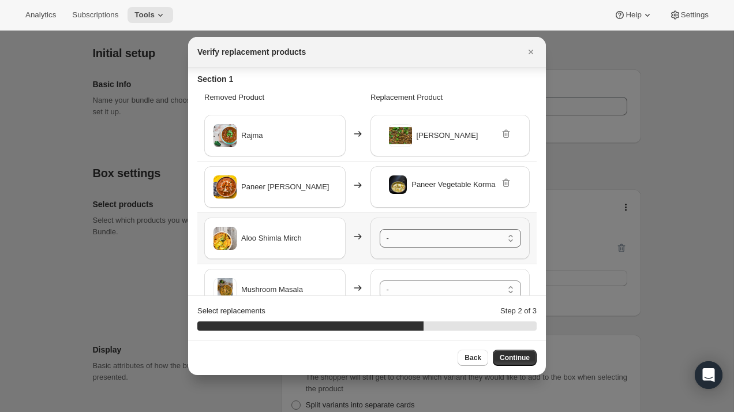
click at [422, 240] on select "- [PERSON_NAME] - Default Title Paneer Vegetable Korma - Default Title Nutrella…" at bounding box center [450, 238] width 141 height 18
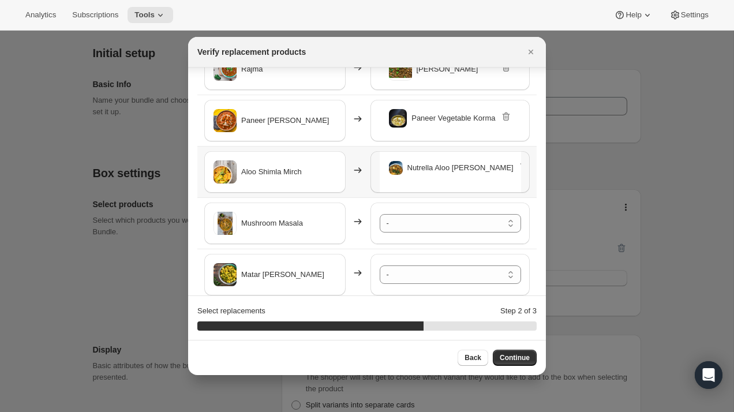
scroll to position [72, 0]
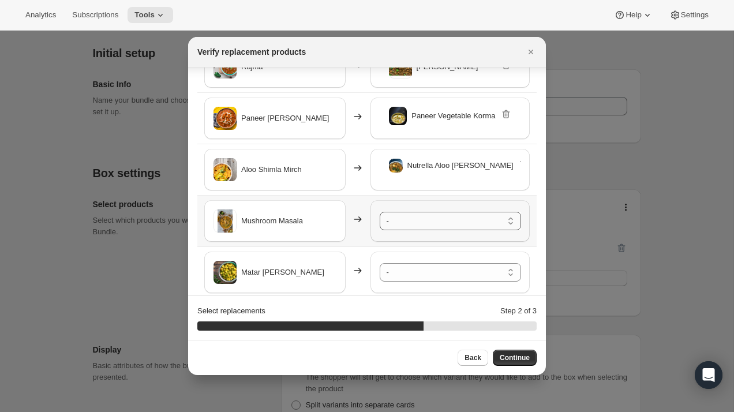
click at [437, 219] on select "- [PERSON_NAME] - Default Title Paneer Vegetable Korma - Default Title Nutrella…" at bounding box center [450, 221] width 141 height 18
click at [438, 272] on select "- [PERSON_NAME] - Default Title Paneer Vegetable Korma - Default Title Nutrella…" at bounding box center [450, 272] width 141 height 18
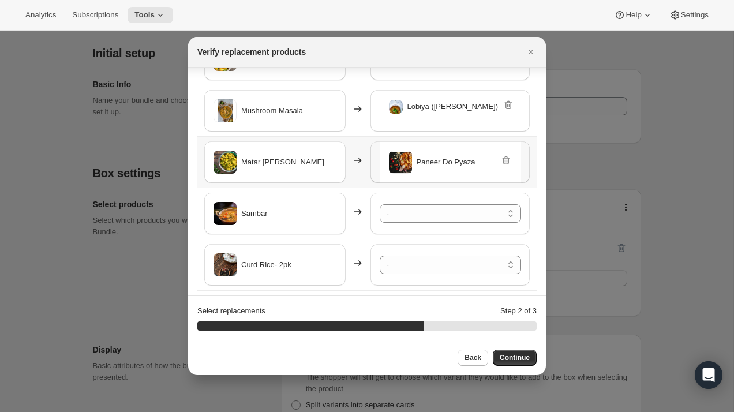
scroll to position [190, 0]
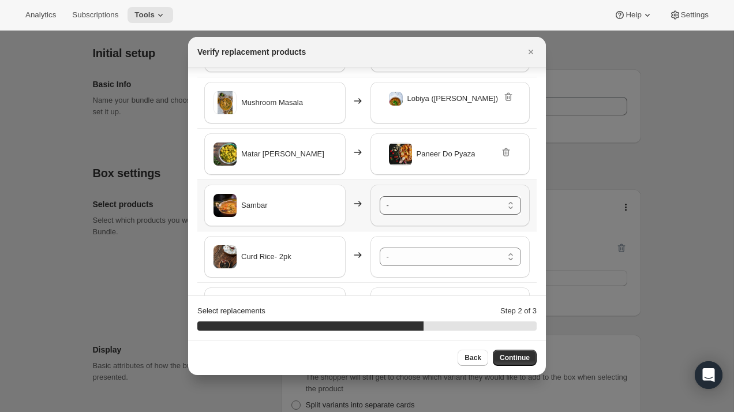
click at [464, 205] on select "- [PERSON_NAME] - Default Title Paneer Vegetable Korma - Default Title Nutrella…" at bounding box center [450, 205] width 141 height 18
click at [452, 258] on select "- [PERSON_NAME] - Default Title Paneer Vegetable Korma - Default Title Nutrella…" at bounding box center [450, 257] width 141 height 18
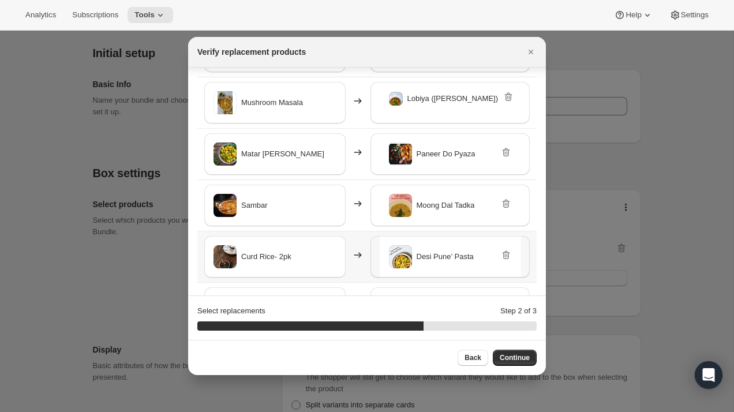
scroll to position [238, 0]
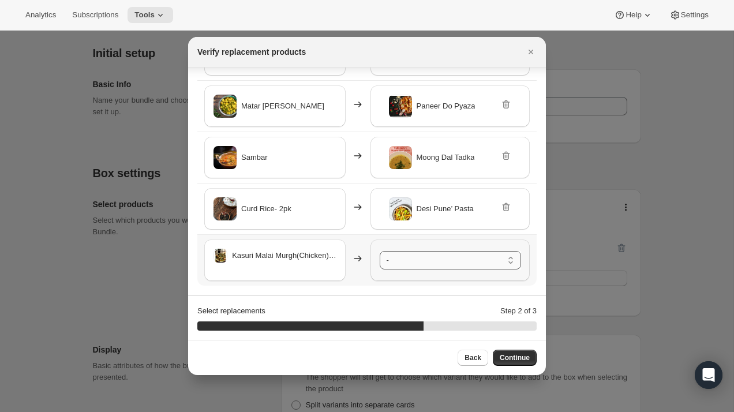
click at [418, 256] on select "- [PERSON_NAME] - Default Title Paneer Vegetable Korma - Default Title Nutrella…" at bounding box center [450, 260] width 141 height 18
click at [413, 309] on div "Select replacements Step 2 of 3" at bounding box center [366, 311] width 339 height 12
click at [515, 357] on span "Continue" at bounding box center [515, 357] width 30 height 9
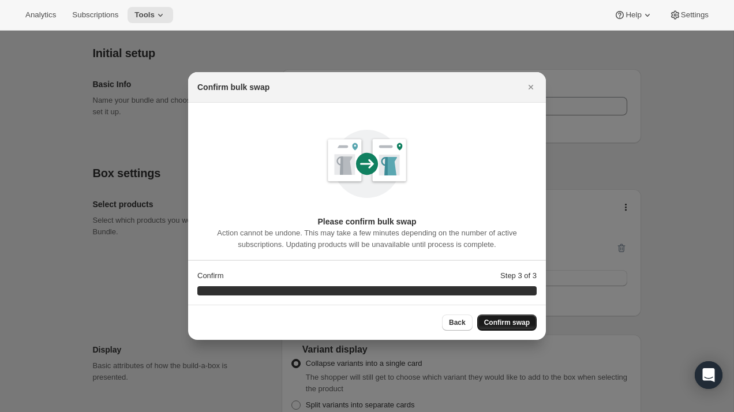
scroll to position [0, 0]
click at [463, 324] on span "Back" at bounding box center [457, 322] width 17 height 9
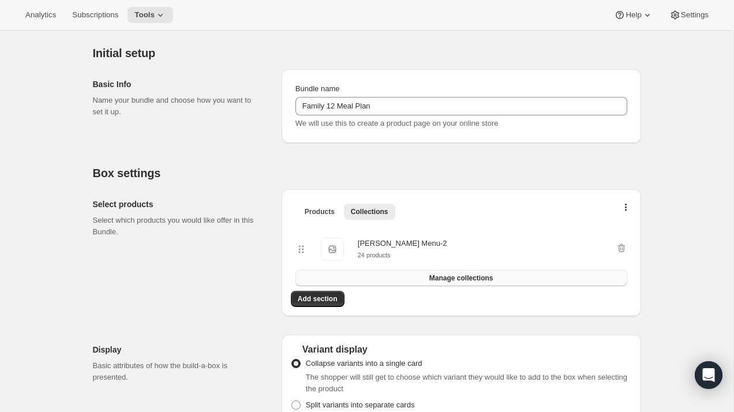
click at [444, 285] on button "Manage collections" at bounding box center [461, 278] width 332 height 16
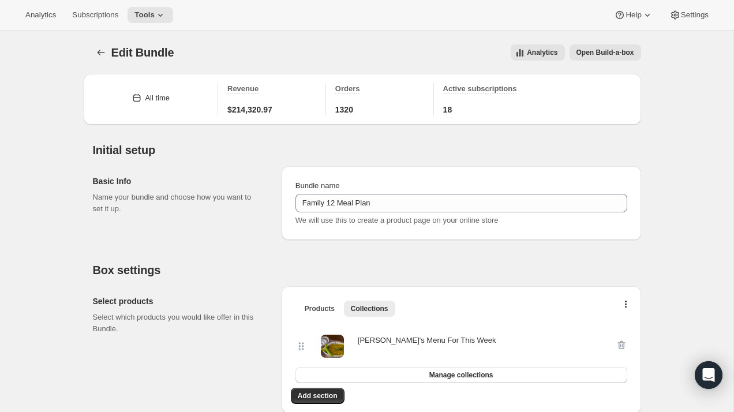
select select "selection"
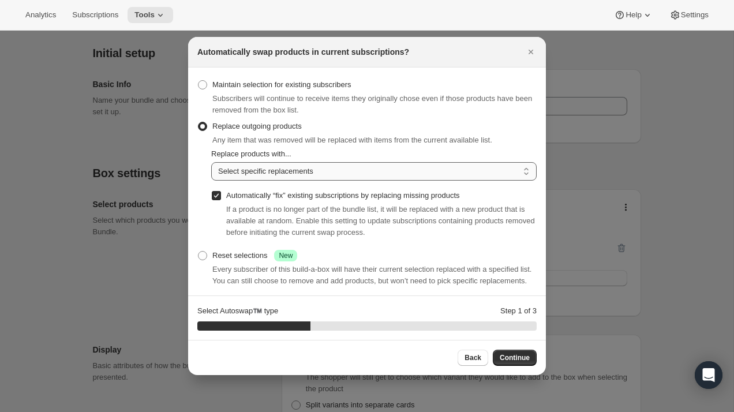
click at [400, 170] on select "Random product from list Based on position within collection Matching product t…" at bounding box center [373, 171] width 325 height 18
click at [514, 361] on span "Continue" at bounding box center [515, 357] width 30 height 9
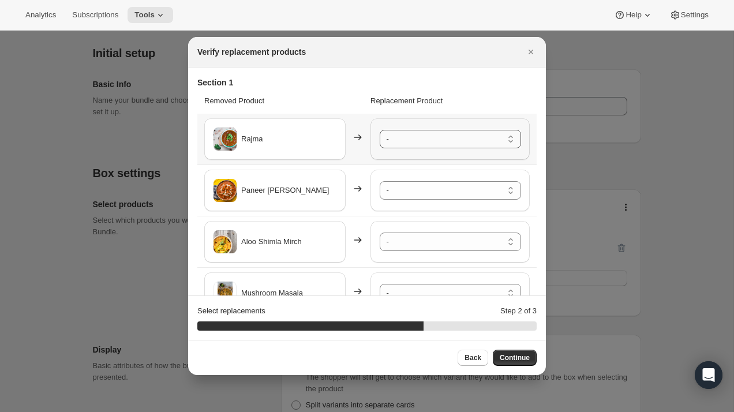
click at [470, 134] on select "- [PERSON_NAME] - Default Title Paneer Vegetable Korma - Default Title Nutrella…" at bounding box center [450, 139] width 141 height 18
click at [465, 186] on select "- [PERSON_NAME] - Default Title Paneer Vegetable Korma - Default Title Nutrella…" at bounding box center [450, 190] width 141 height 18
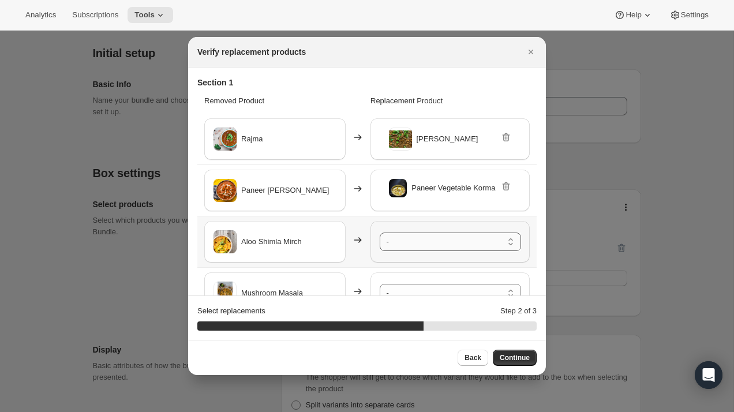
click at [446, 246] on select "- [PERSON_NAME] - Default Title Paneer Vegetable Korma - Default Title Nutrella…" at bounding box center [450, 242] width 141 height 18
click at [446, 287] on select "- [PERSON_NAME] - Default Title Paneer Vegetable Korma - Default Title Nutrella…" at bounding box center [450, 293] width 141 height 18
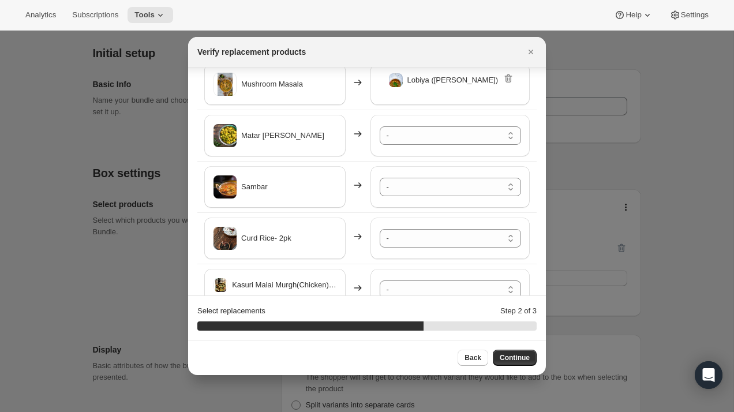
scroll to position [208, 0]
click at [439, 143] on select "- [PERSON_NAME] - Default Title Paneer Vegetable Korma - Default Title Nutrella…" at bounding box center [450, 136] width 141 height 18
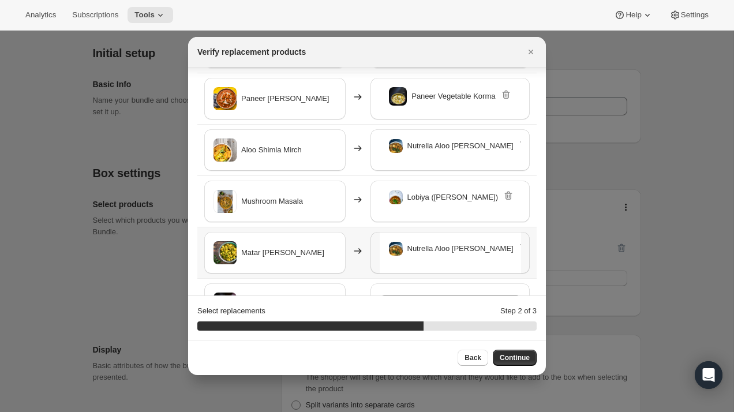
scroll to position [89, 0]
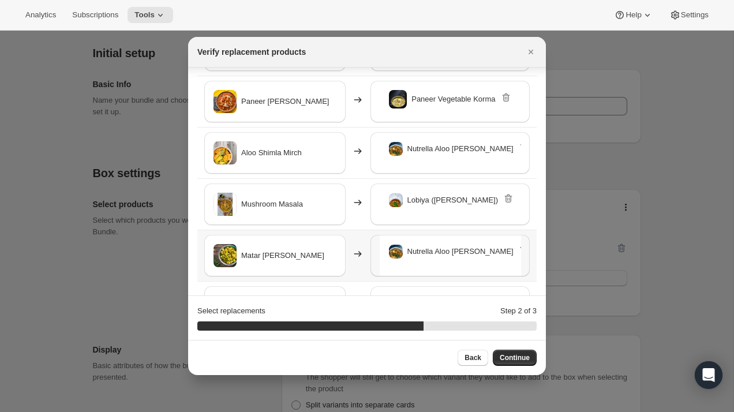
click at [520, 251] on icon ":rv4:" at bounding box center [524, 250] width 8 height 9
click at [473, 257] on select "- [PERSON_NAME] - Default Title Paneer Vegetable Korma - Default Title Nutrella…" at bounding box center [450, 255] width 141 height 18
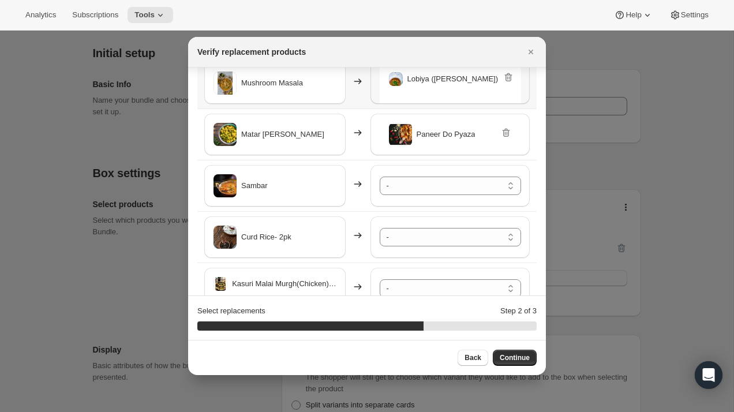
scroll to position [215, 0]
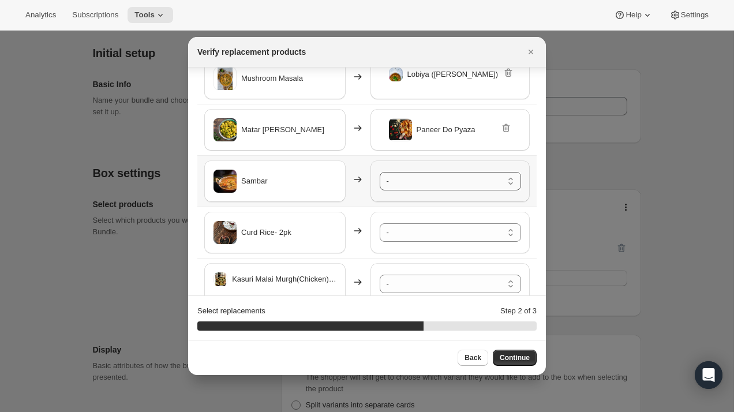
click at [427, 183] on select "- [PERSON_NAME] - Default Title Paneer Vegetable Korma - Default Title Nutrella…" at bounding box center [450, 181] width 141 height 18
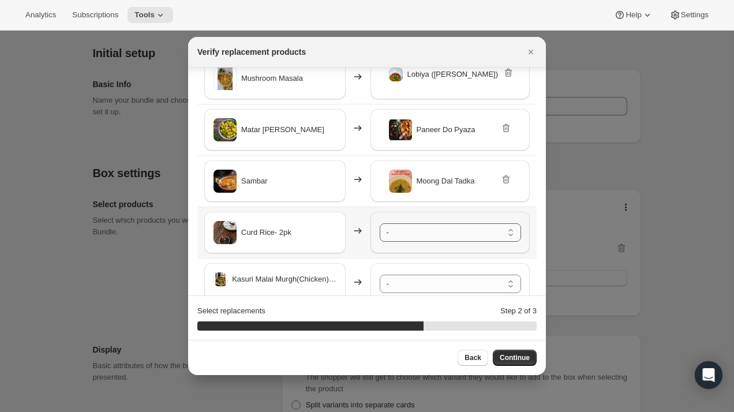
click at [438, 232] on select "- [PERSON_NAME] - Default Title Paneer Vegetable Korma - Default Title Nutrella…" at bounding box center [450, 232] width 141 height 18
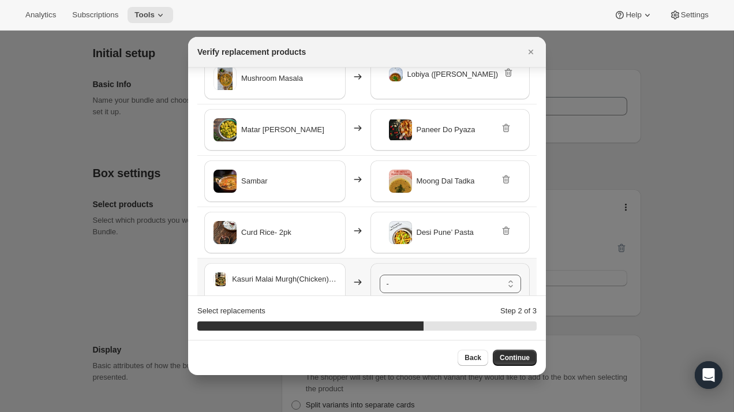
click at [445, 283] on select "- [PERSON_NAME] - Default Title Paneer Vegetable Korma - Default Title Nutrella…" at bounding box center [450, 284] width 141 height 18
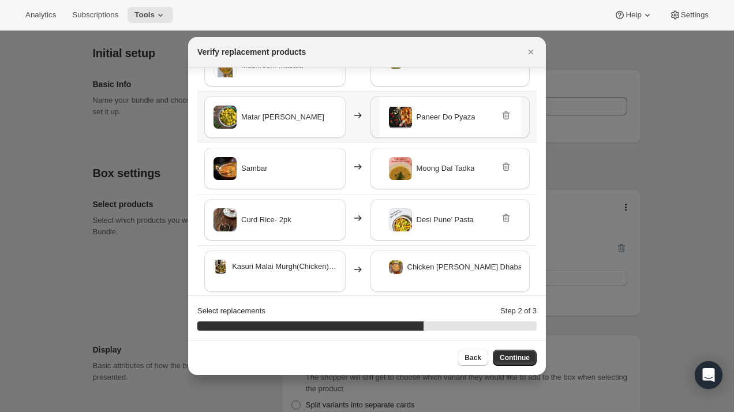
scroll to position [238, 0]
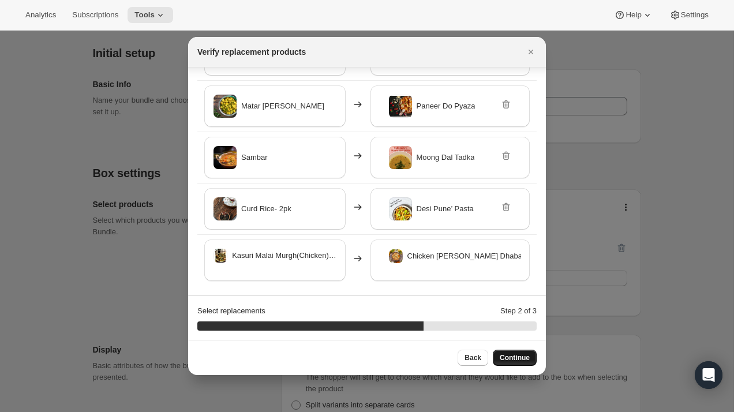
click at [518, 353] on button "Continue" at bounding box center [515, 358] width 44 height 16
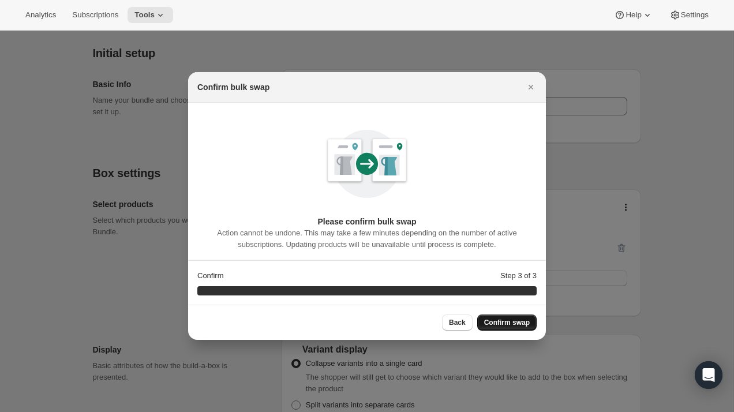
click at [512, 325] on span "Confirm swap" at bounding box center [507, 322] width 46 height 9
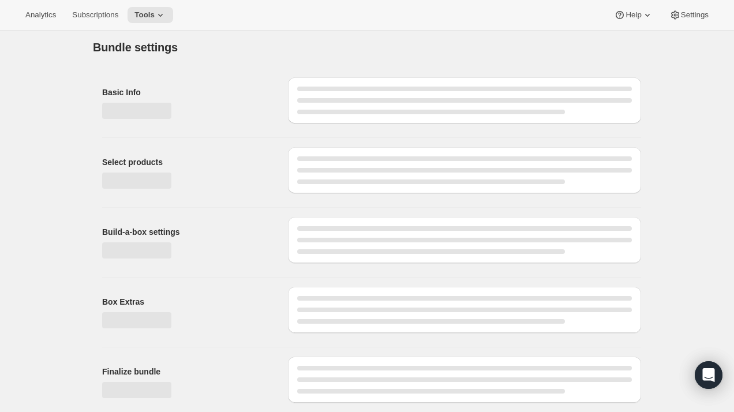
scroll to position [97, 0]
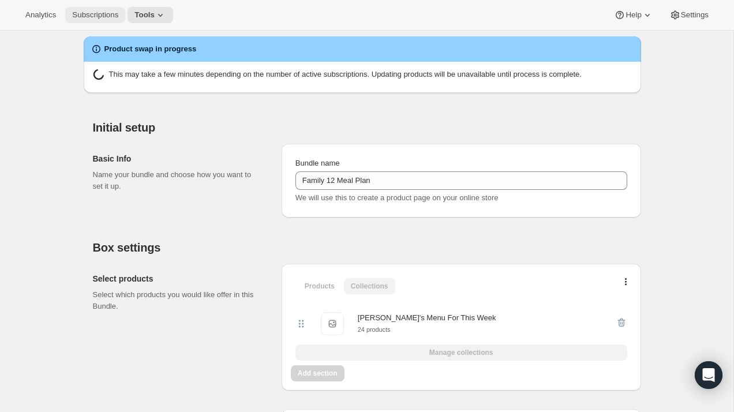
click at [107, 20] on button "Subscriptions" at bounding box center [95, 15] width 60 height 16
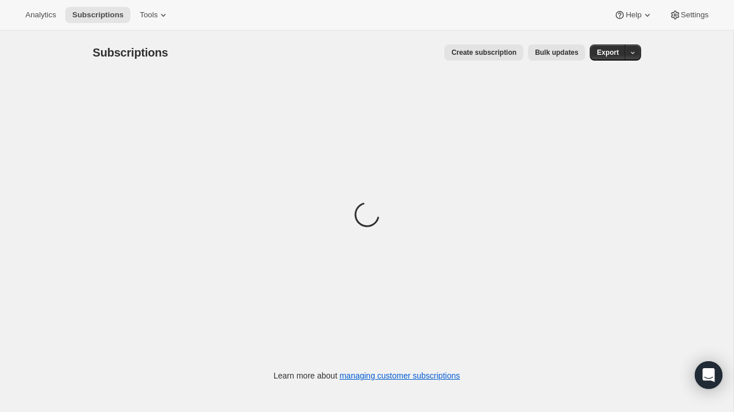
click at [555, 55] on span "Bulk updates" at bounding box center [556, 52] width 43 height 9
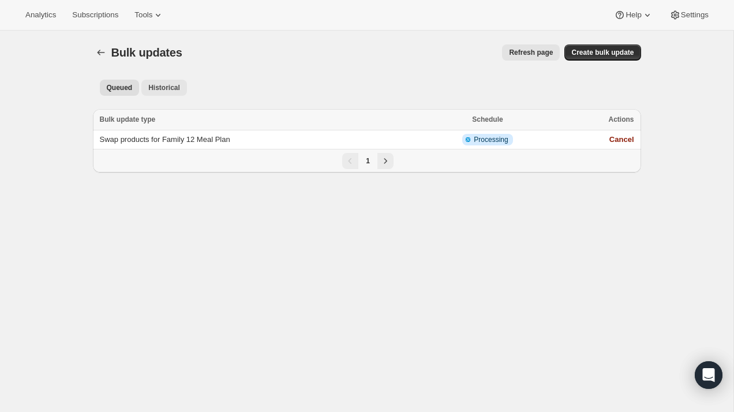
click at [174, 88] on span "Historical" at bounding box center [164, 87] width 32 height 9
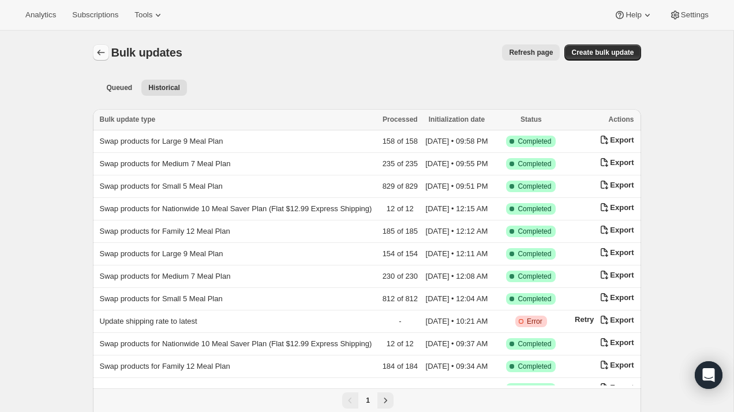
click at [99, 52] on icon "Bulk updates" at bounding box center [101, 53] width 12 height 12
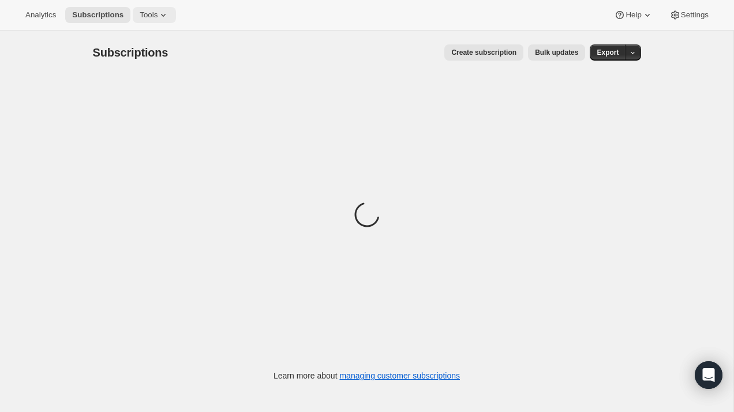
click at [161, 14] on icon at bounding box center [164, 15] width 12 height 12
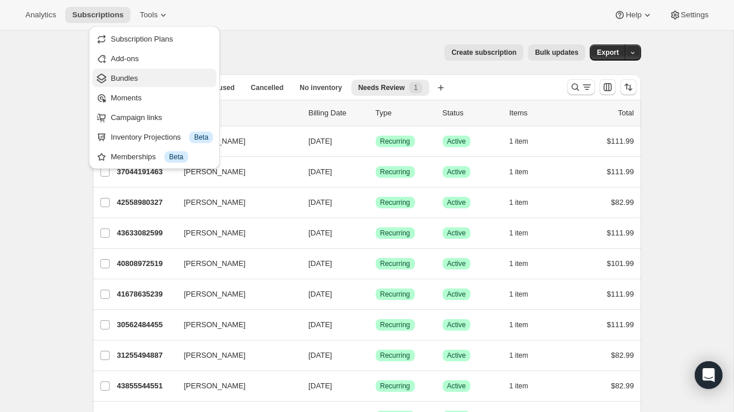
click at [155, 80] on span "Bundles" at bounding box center [162, 79] width 102 height 12
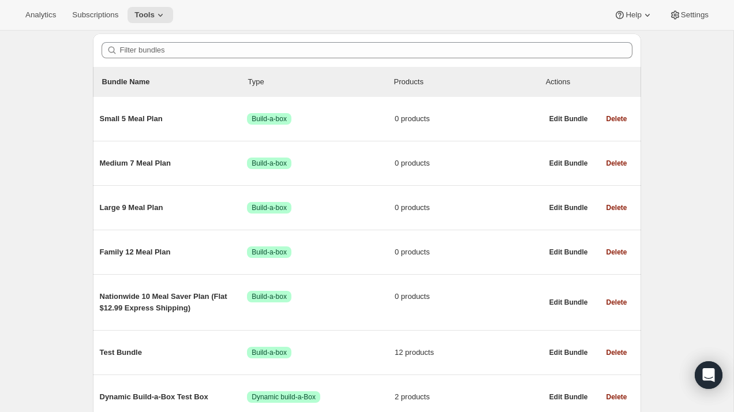
scroll to position [102, 0]
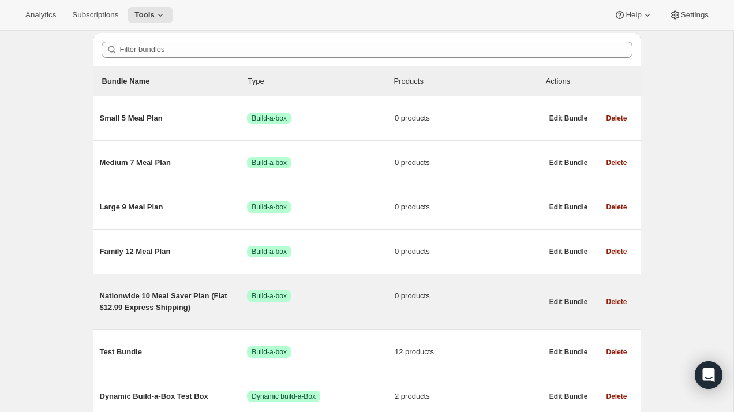
click at [173, 300] on span "Nationwide 10 Meal Saver Plan (Flat $12.99 Express Shipping)" at bounding box center [174, 301] width 148 height 23
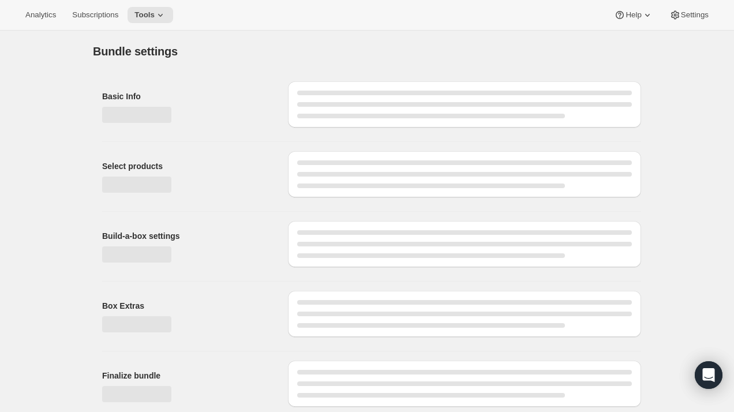
type input "Nationwide 10 Meal Saver Plan (Flat $12.99 Express Shipping)"
radio input "true"
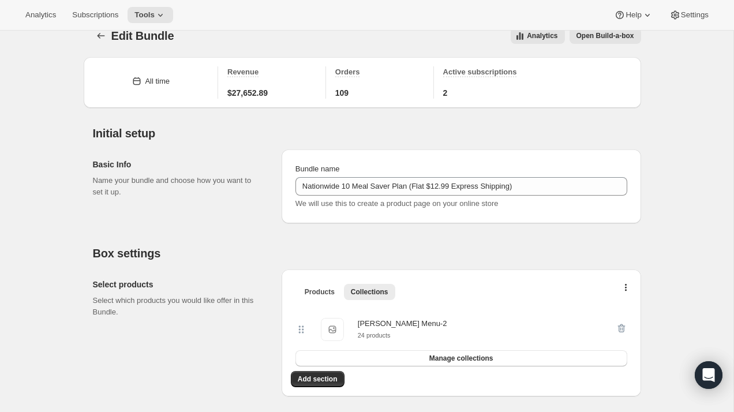
scroll to position [10, 0]
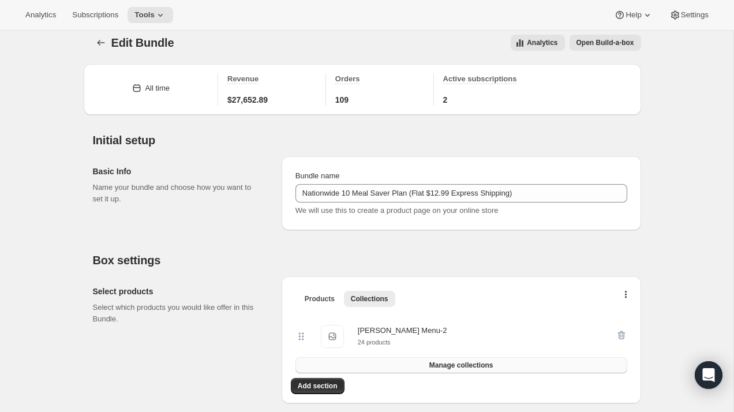
click at [468, 367] on span "Manage collections" at bounding box center [461, 365] width 64 height 9
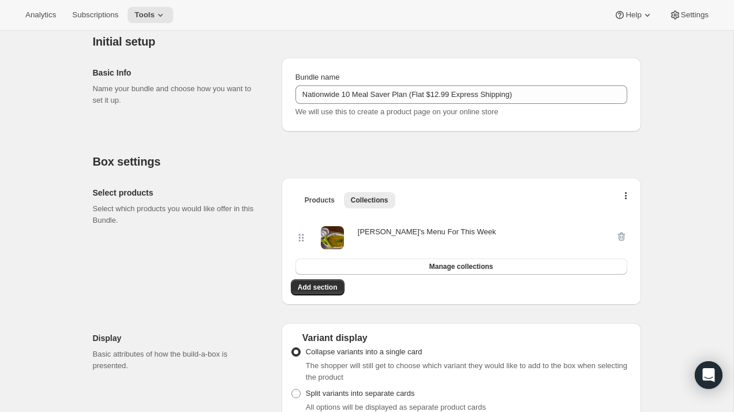
scroll to position [0, 0]
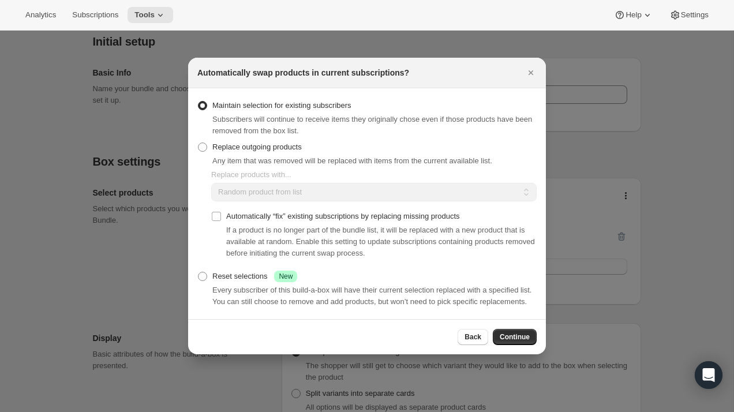
click at [293, 158] on span "Any item that was removed will be replaced with items from the current availabl…" at bounding box center [352, 160] width 280 height 9
click at [267, 143] on span "Replace outgoing products" at bounding box center [256, 147] width 89 height 9
click at [199, 143] on input "Replace outgoing products" at bounding box center [198, 143] width 1 height 1
radio input "true"
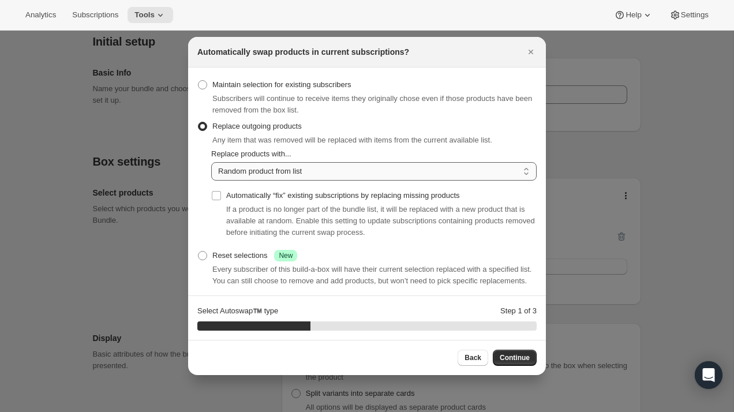
click at [278, 170] on select "Random product from list Based on position within collection Matching product t…" at bounding box center [373, 171] width 325 height 18
select select "selection"
click at [211, 162] on select "Random product from list Based on position within collection Matching product t…" at bounding box center [373, 171] width 325 height 18
click at [215, 196] on input "Automatically “fix” existing subscriptions by replacing missing products" at bounding box center [216, 195] width 9 height 9
checkbox input "true"
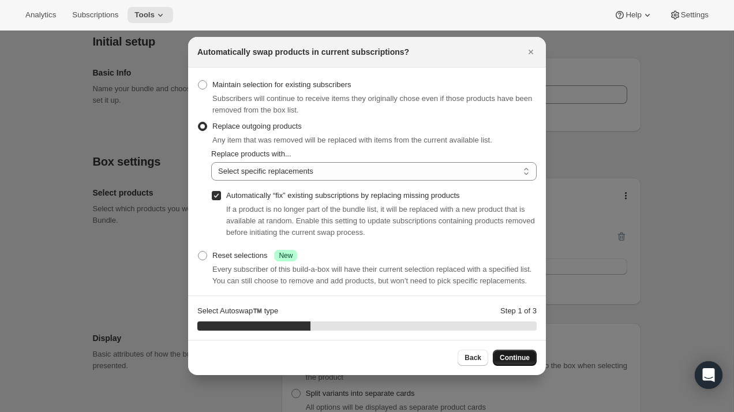
click at [519, 360] on span "Continue" at bounding box center [515, 357] width 30 height 9
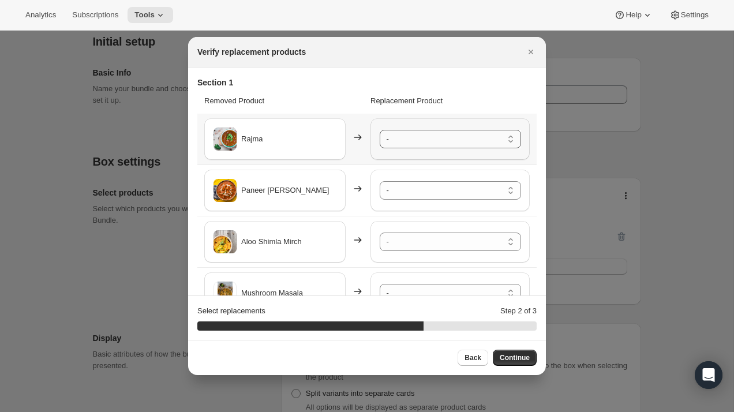
click at [437, 140] on select "- [PERSON_NAME] - Default Title Paneer Vegetable Korma - Default Title Nutrella…" at bounding box center [450, 139] width 141 height 18
click at [431, 190] on select "- [PERSON_NAME] - Default Title Paneer Vegetable Korma - Default Title Nutrella…" at bounding box center [450, 190] width 141 height 18
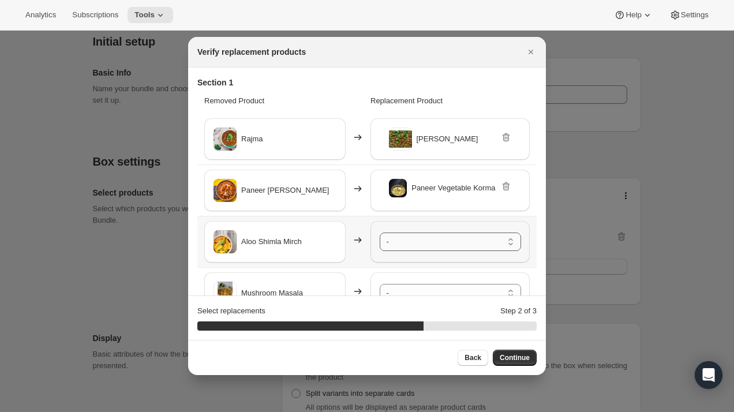
click at [426, 242] on select "- [PERSON_NAME] - Default Title Paneer Vegetable Korma - Default Title Nutrella…" at bounding box center [450, 242] width 141 height 18
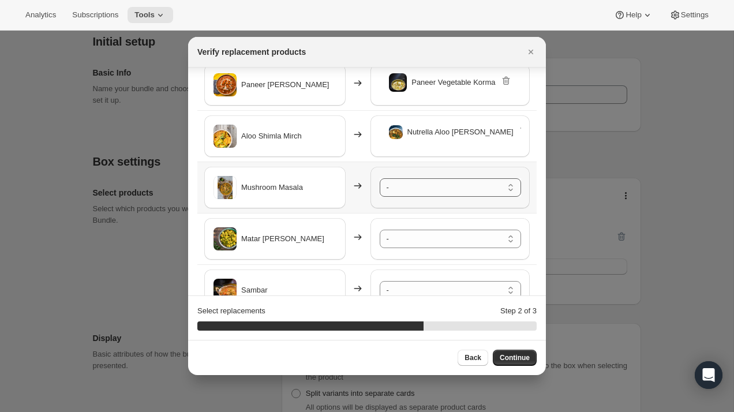
scroll to position [122, 0]
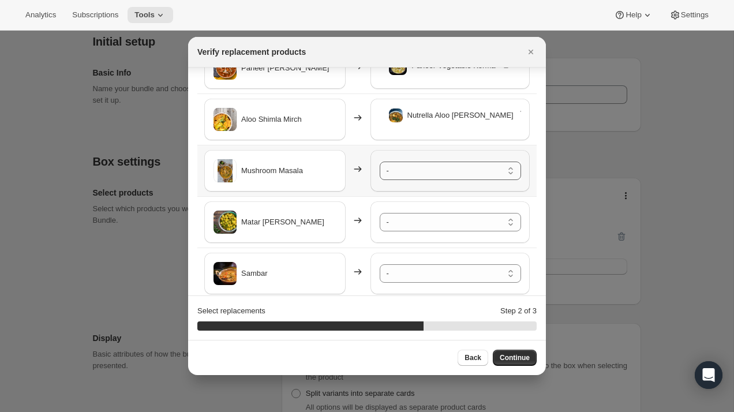
click at [418, 174] on select "- [PERSON_NAME] - Default Title Paneer Vegetable Korma - Default Title Nutrella…" at bounding box center [450, 171] width 141 height 18
click at [422, 225] on select "- [PERSON_NAME] - Default Title Paneer Vegetable Korma - Default Title Nutrella…" at bounding box center [450, 222] width 141 height 18
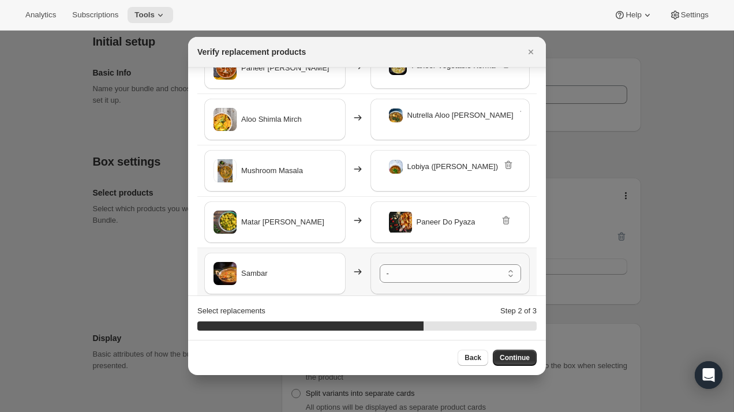
scroll to position [238, 0]
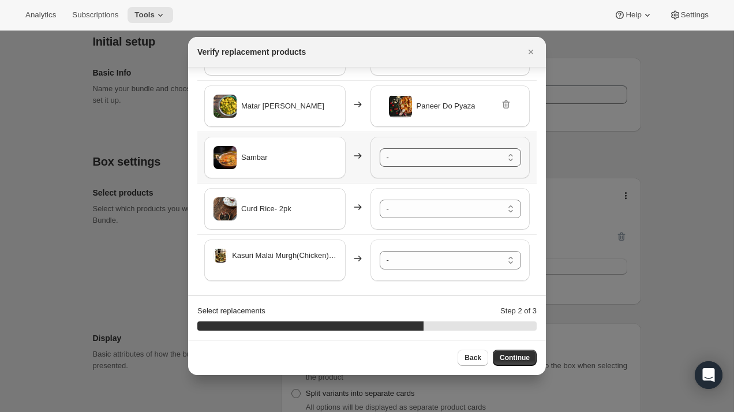
click at [430, 157] on select "- [PERSON_NAME] - Default Title Paneer Vegetable Korma - Default Title Nutrella…" at bounding box center [450, 157] width 141 height 18
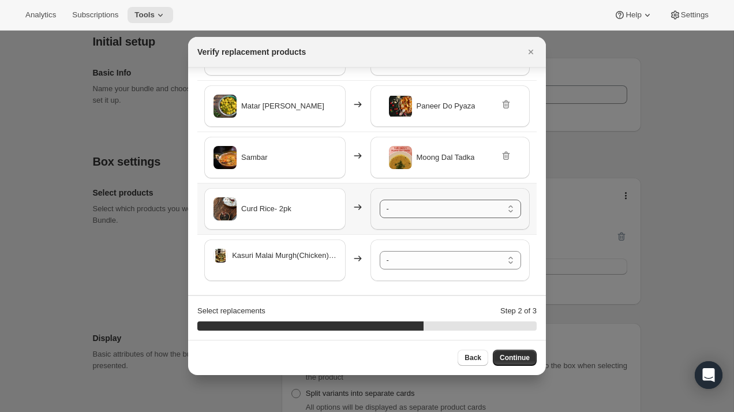
click at [424, 209] on select "- [PERSON_NAME] - Default Title Paneer Vegetable Korma - Default Title Nutrella…" at bounding box center [450, 209] width 141 height 18
click at [428, 259] on select "- [PERSON_NAME] - Default Title Paneer Vegetable Korma - Default Title Nutrella…" at bounding box center [450, 260] width 141 height 18
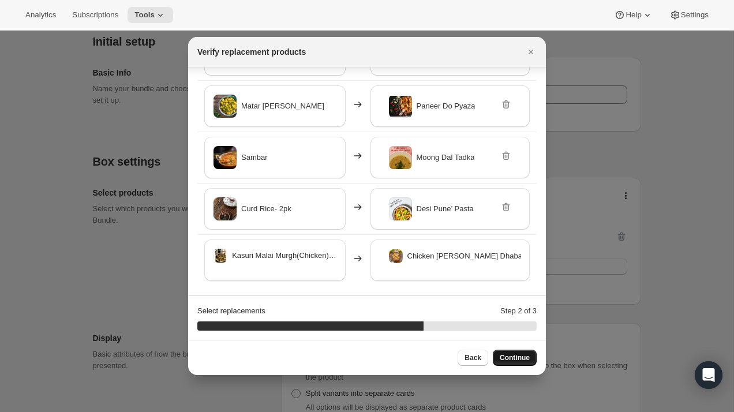
click at [520, 359] on span "Continue" at bounding box center [515, 357] width 30 height 9
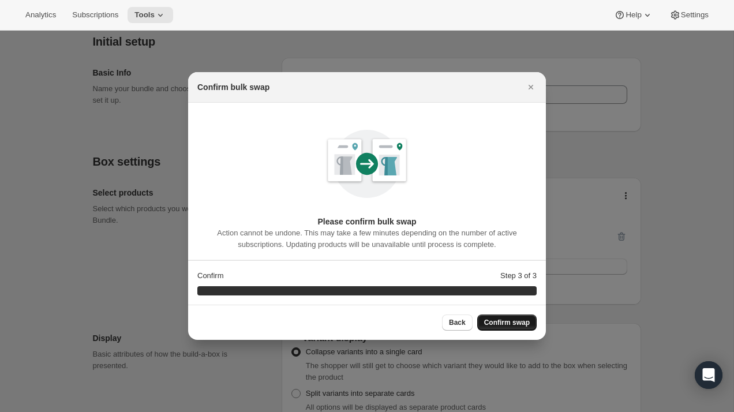
click at [510, 318] on span "Confirm swap" at bounding box center [507, 322] width 46 height 9
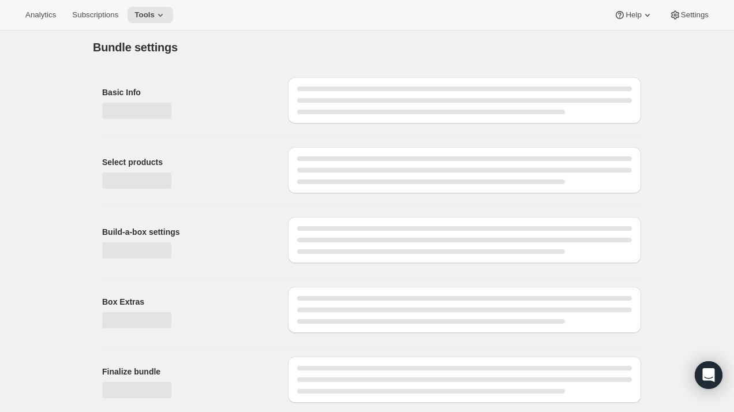
scroll to position [108, 0]
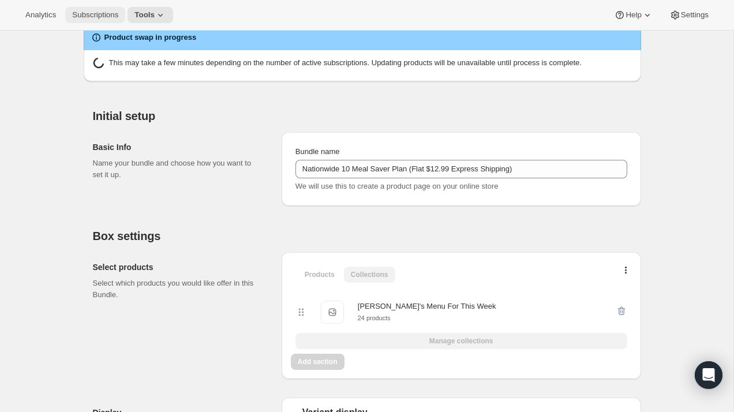
click at [108, 16] on span "Subscriptions" at bounding box center [95, 14] width 46 height 9
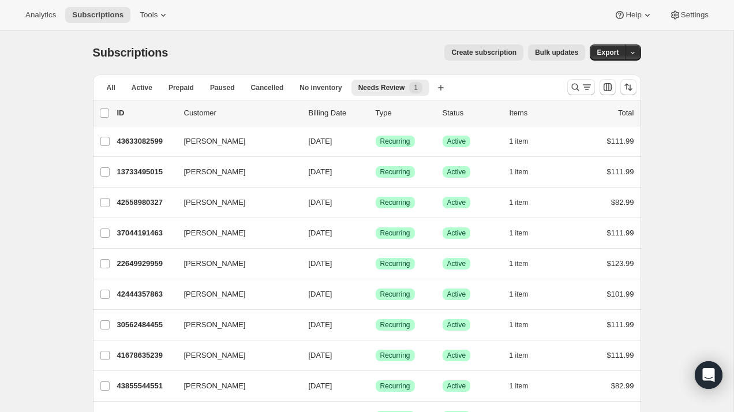
click at [553, 55] on span "Bulk updates" at bounding box center [556, 52] width 43 height 9
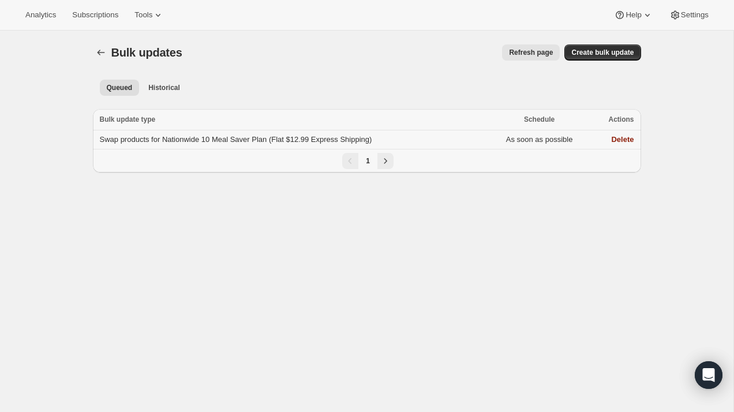
click at [523, 141] on td "As soon as possible" at bounding box center [539, 139] width 103 height 19
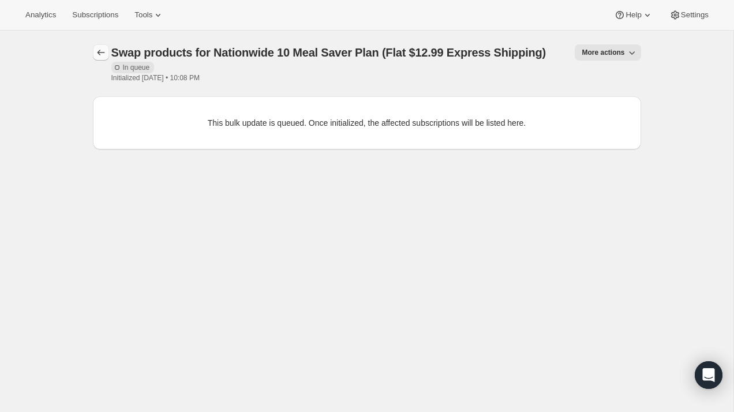
click at [103, 55] on icon "button" at bounding box center [101, 53] width 12 height 12
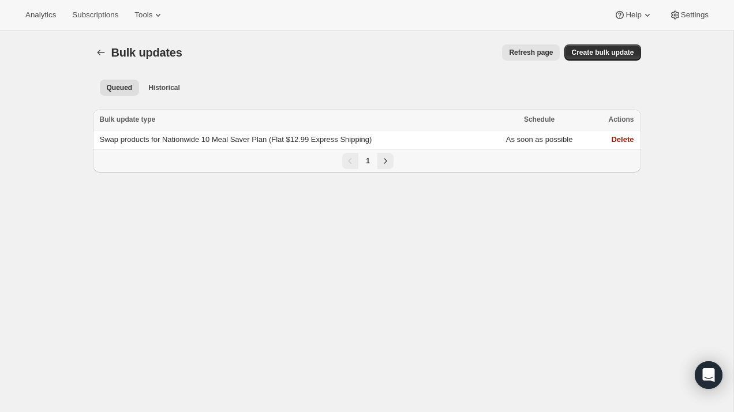
click at [533, 55] on span "Refresh page" at bounding box center [531, 52] width 44 height 9
click at [169, 91] on span "Historical" at bounding box center [164, 87] width 32 height 9
